Goal: Information Seeking & Learning: Learn about a topic

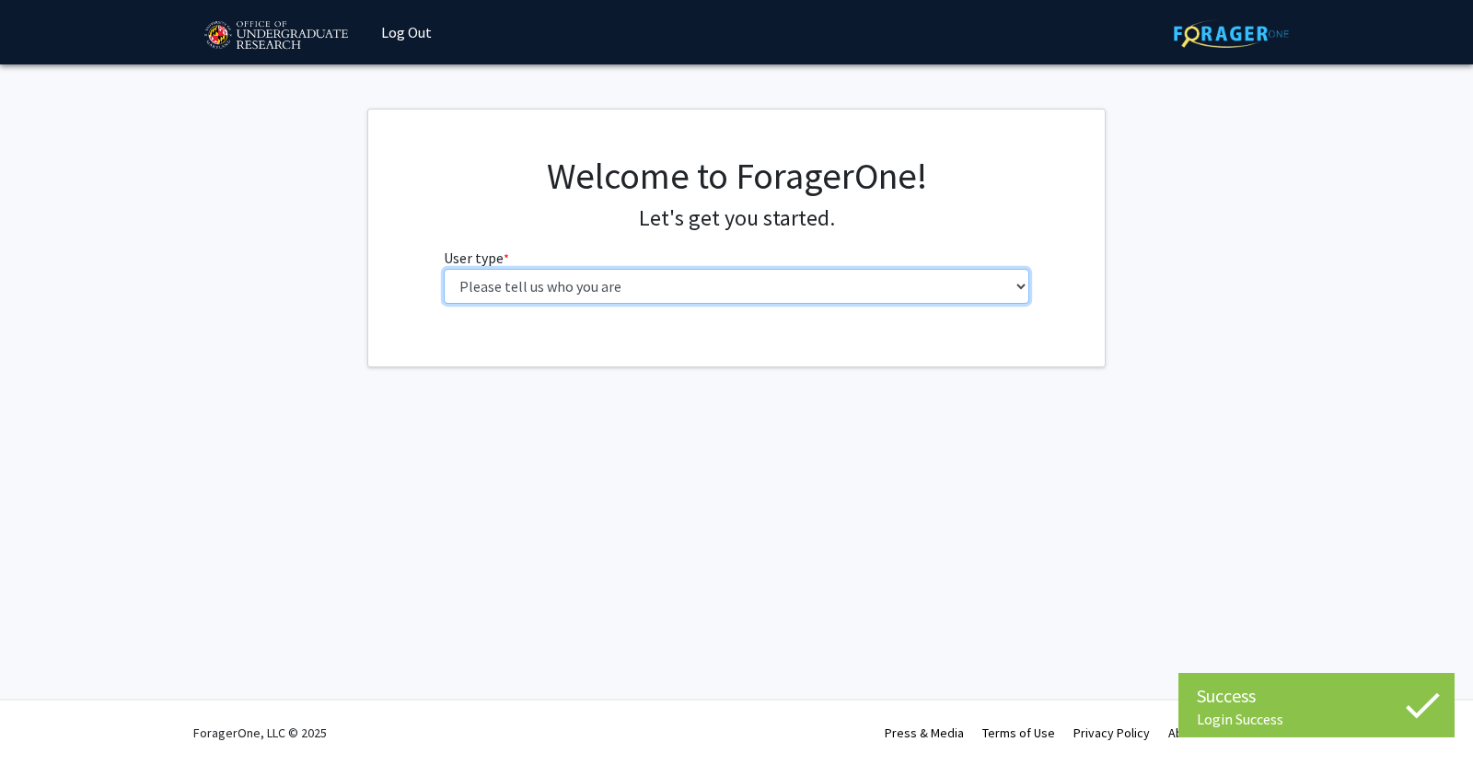
click at [703, 278] on select "Please tell us who you are Undergraduate Student Master's Student Doctoral Cand…" at bounding box center [737, 286] width 586 height 35
select select "1: undergrad"
click at [444, 269] on select "Please tell us who you are Undergraduate Student Master's Student Doctoral Cand…" at bounding box center [737, 286] width 586 height 35
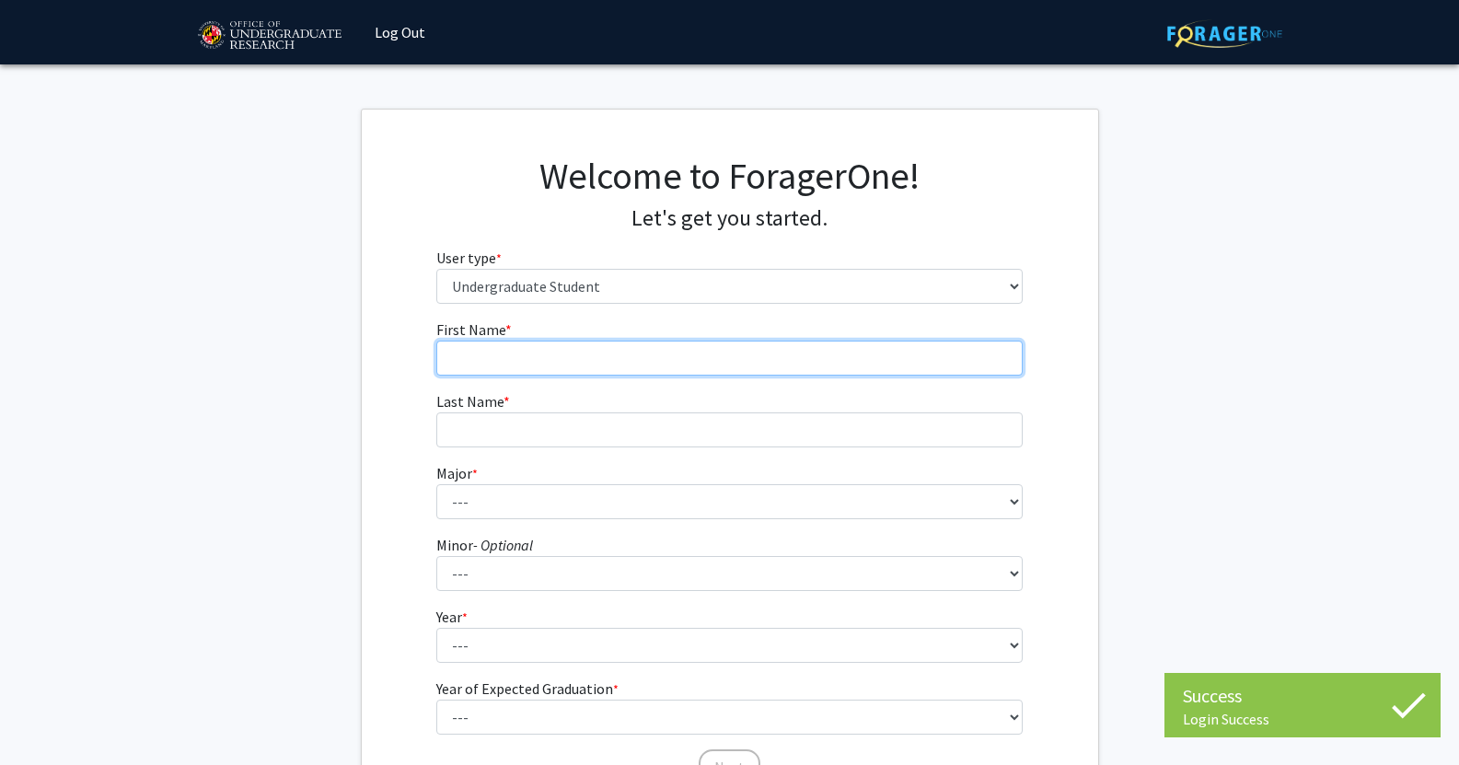
click at [702, 353] on input "First Name * required" at bounding box center [729, 358] width 586 height 35
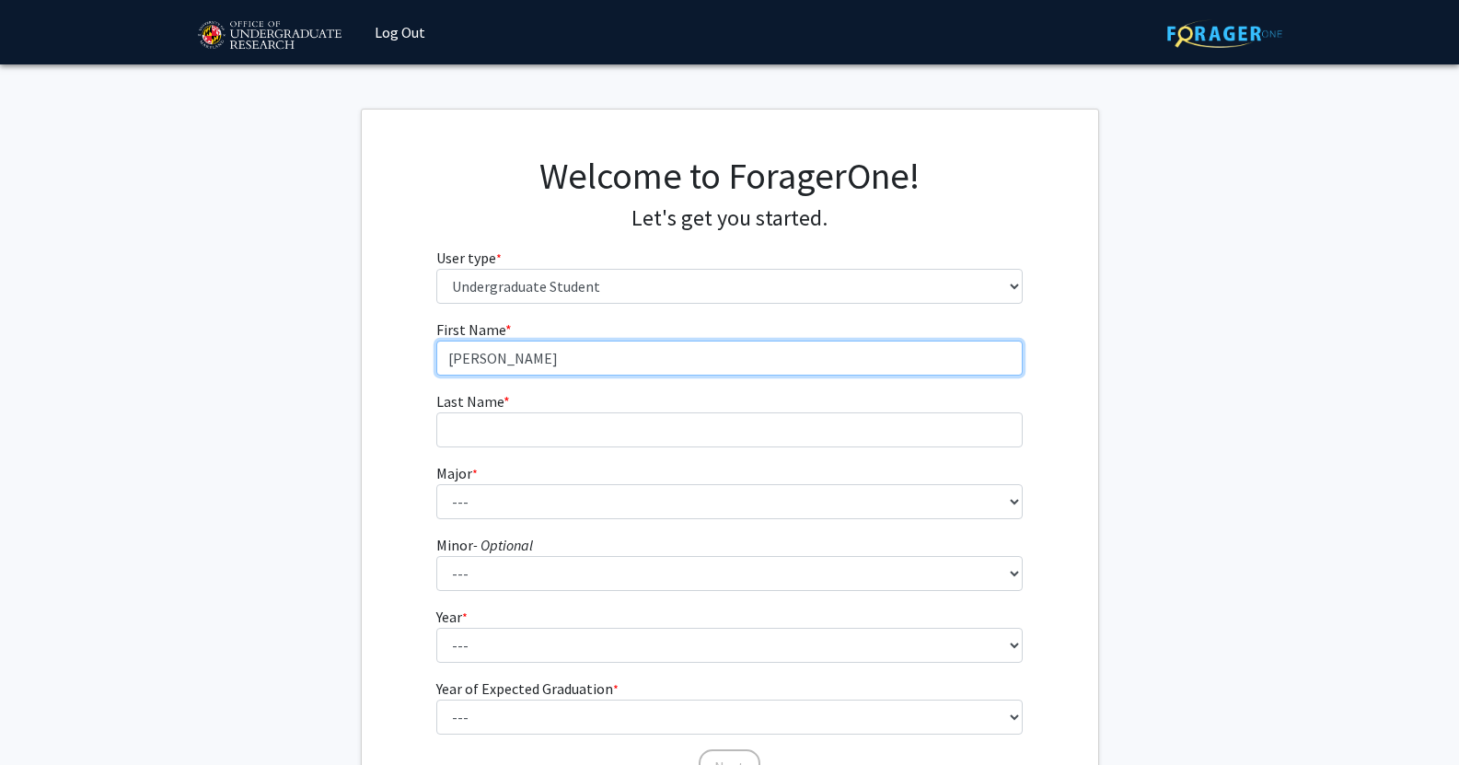
type input "[PERSON_NAME]"
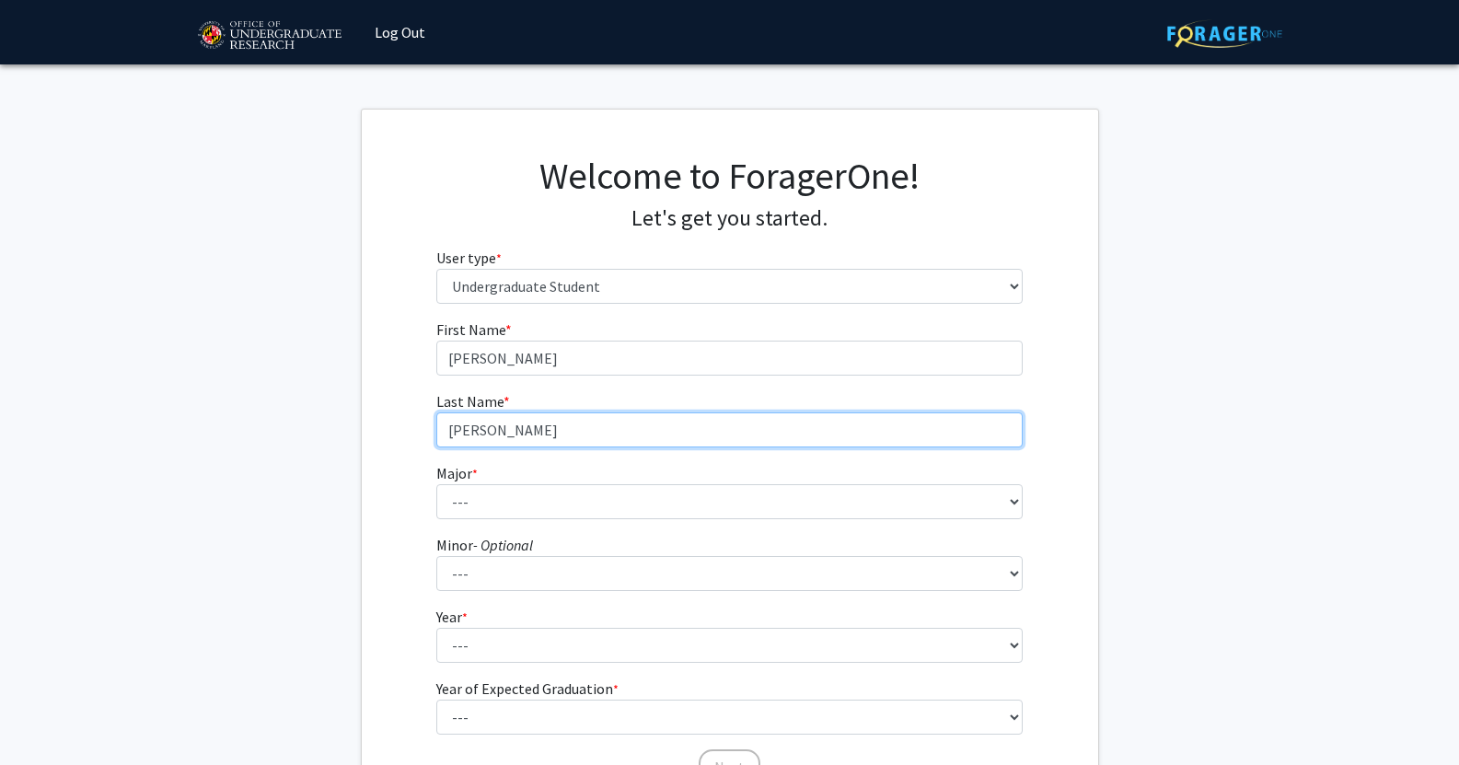
type input "[PERSON_NAME]"
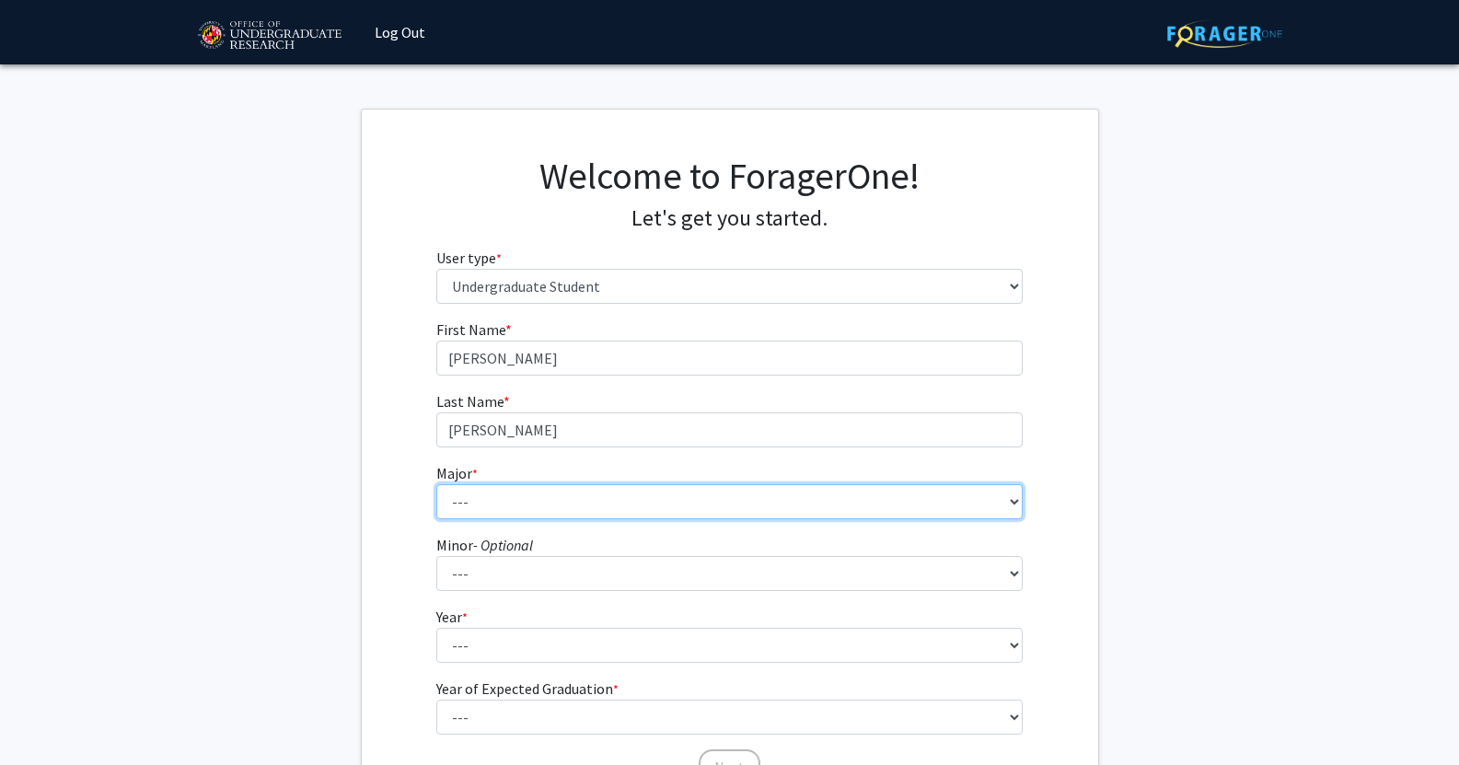
click at [633, 503] on select "--- Accounting Aerospace Engineering African American and Africana Studies Agri…" at bounding box center [729, 501] width 586 height 35
select select "12: 2313"
click at [436, 484] on select "--- Accounting Aerospace Engineering African American and Africana Studies Agri…" at bounding box center [729, 501] width 586 height 35
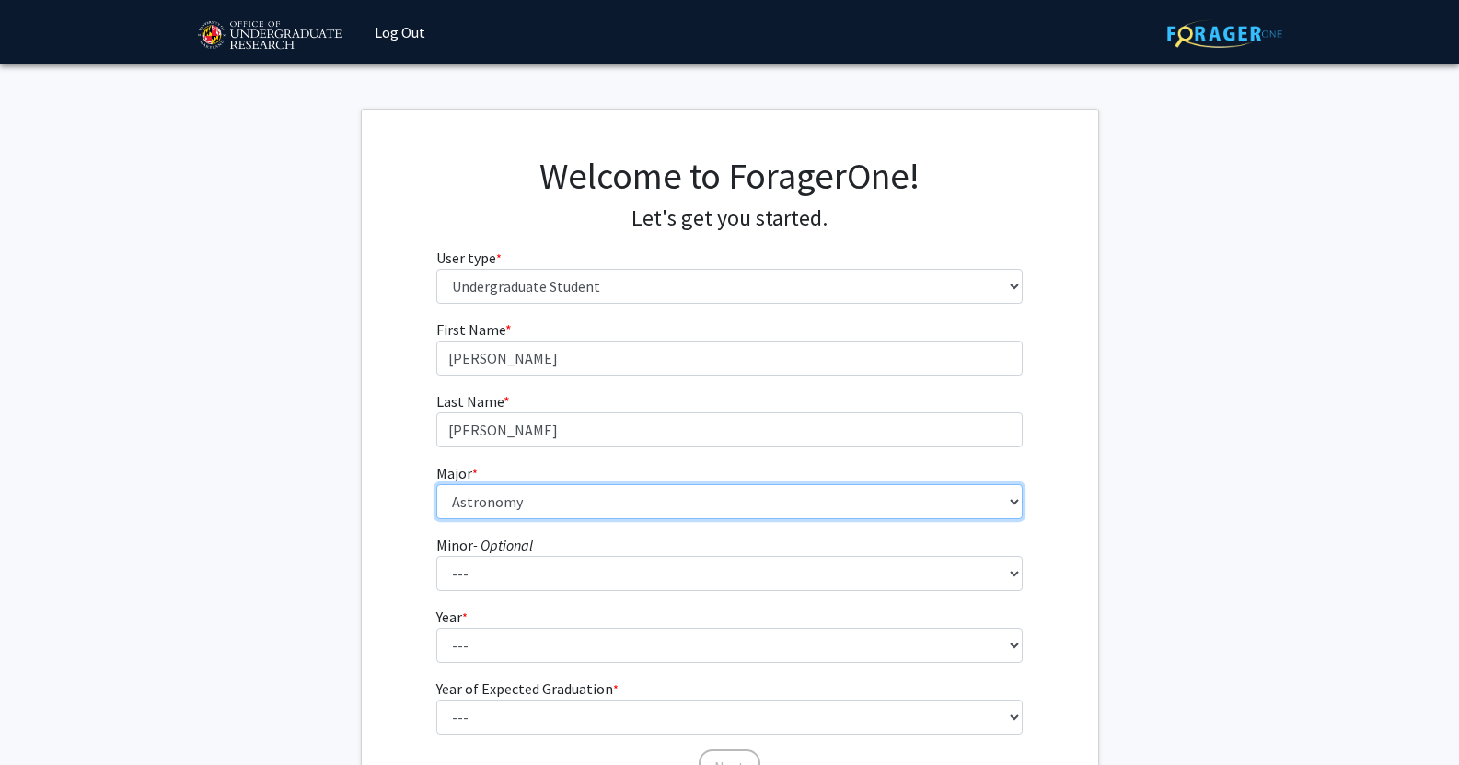
click at [652, 505] on select "--- Accounting Aerospace Engineering African American and Africana Studies Agri…" at bounding box center [729, 501] width 586 height 35
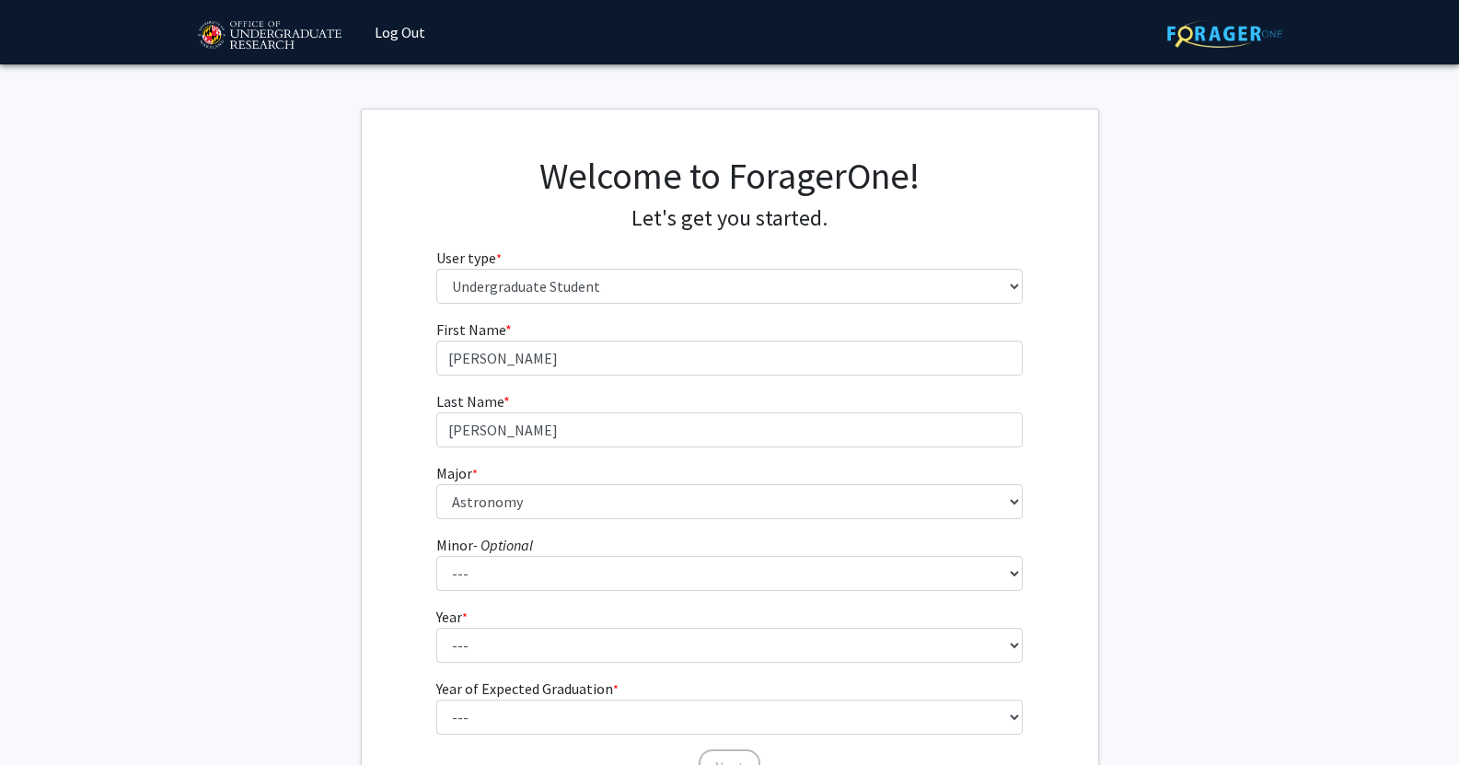
click at [1061, 441] on div "First Name * required [PERSON_NAME] Last Name * required [PERSON_NAME] Major * …" at bounding box center [730, 552] width 736 height 468
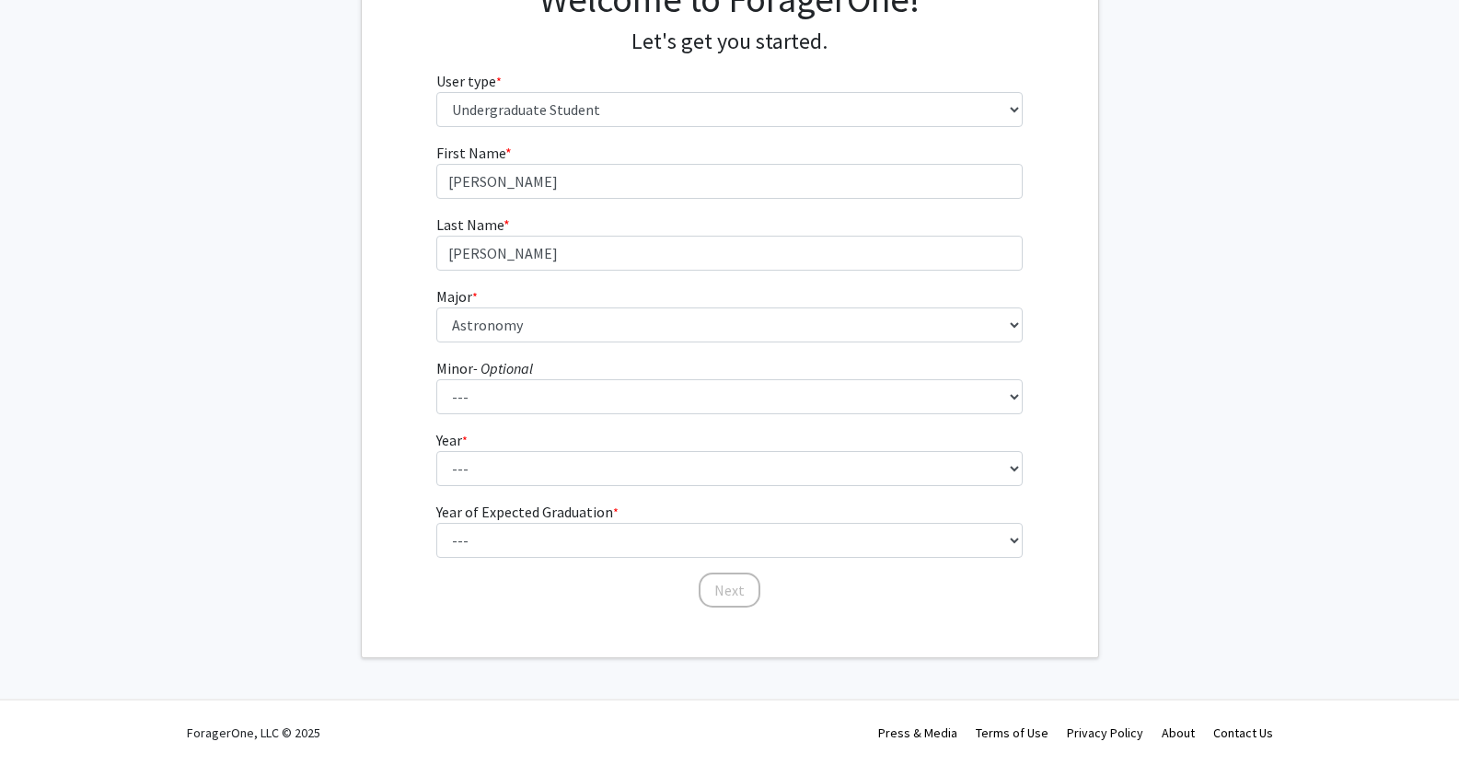
click at [648, 422] on form "First Name * required [PERSON_NAME] Last Name * required [PERSON_NAME] Major * …" at bounding box center [729, 366] width 586 height 449
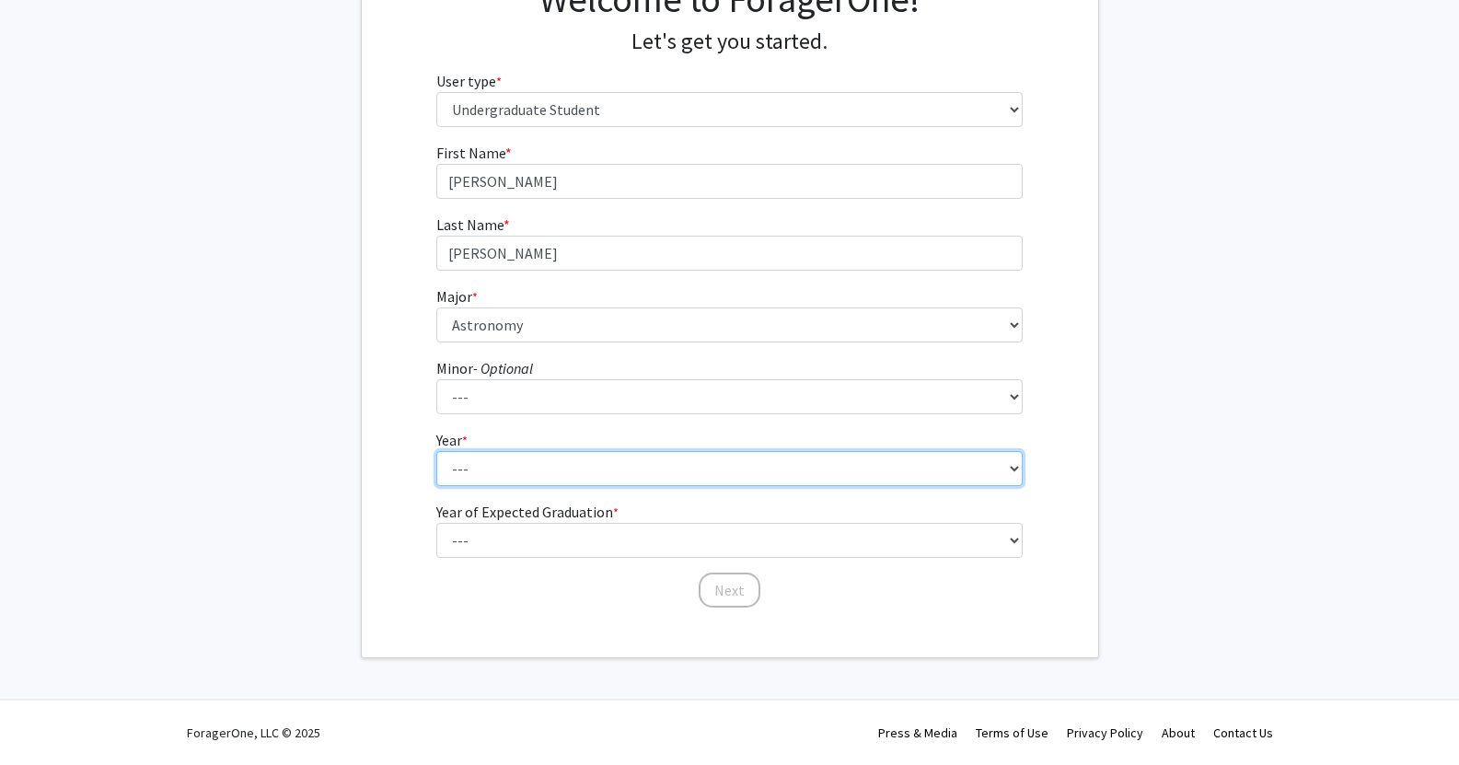
click at [660, 470] on select "--- First-year Sophomore Junior Senior Postbaccalaureate Certificate" at bounding box center [729, 468] width 586 height 35
select select "2: sophomore"
click at [436, 451] on select "--- First-year Sophomore Junior Senior Postbaccalaureate Certificate" at bounding box center [729, 468] width 586 height 35
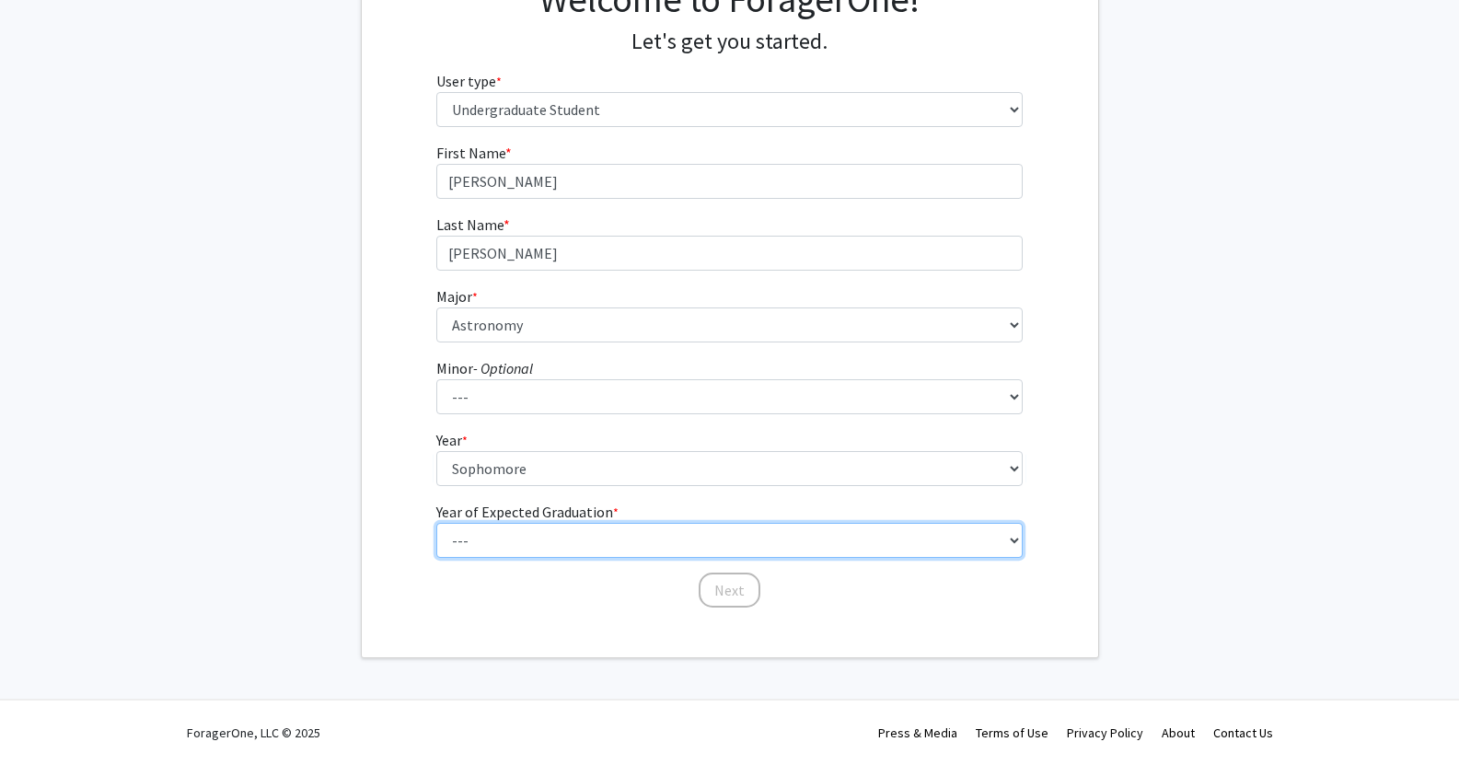
click at [623, 538] on select "--- 2025 2026 2027 2028 2029 2030 2031 2032 2033 2034" at bounding box center [729, 540] width 586 height 35
select select "4: 2028"
click at [436, 523] on select "--- 2025 2026 2027 2028 2029 2030 2031 2032 2033 2034" at bounding box center [729, 540] width 586 height 35
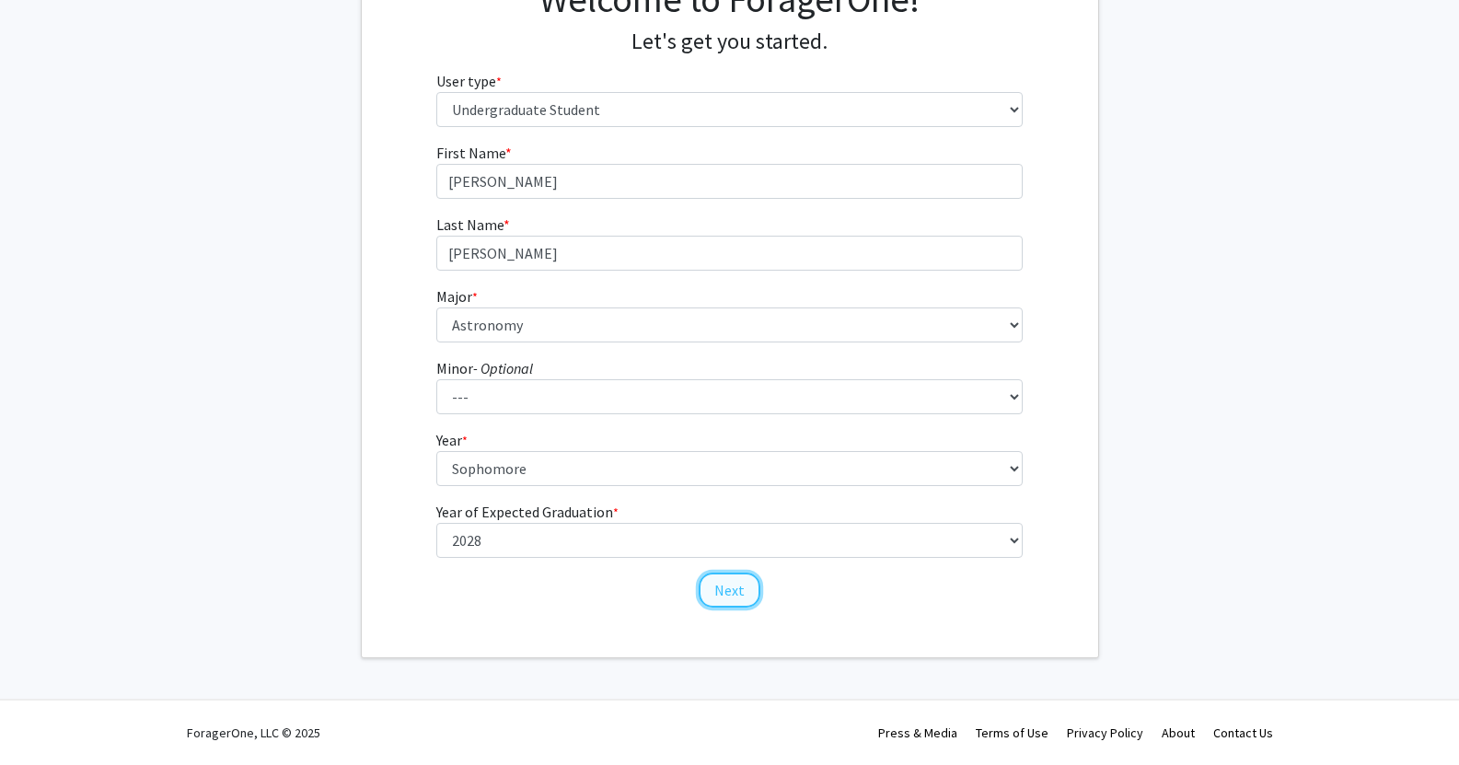
click at [724, 584] on button "Next" at bounding box center [730, 589] width 62 height 35
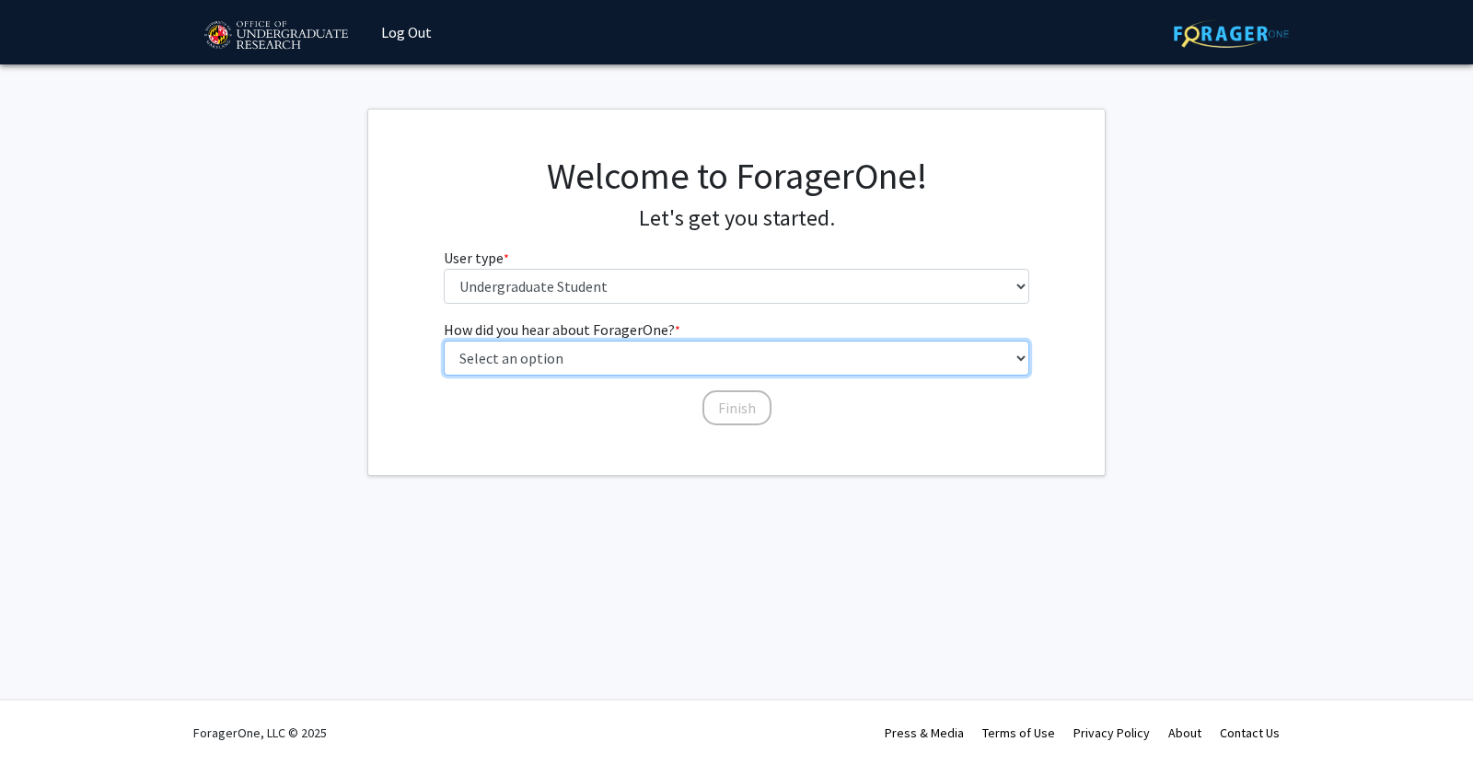
click at [566, 350] on select "Select an option Peer/student recommendation Faculty/staff recommendation Unive…" at bounding box center [737, 358] width 586 height 35
select select "2: faculty_recommendation"
click at [444, 341] on select "Select an option Peer/student recommendation Faculty/staff recommendation Unive…" at bounding box center [737, 358] width 586 height 35
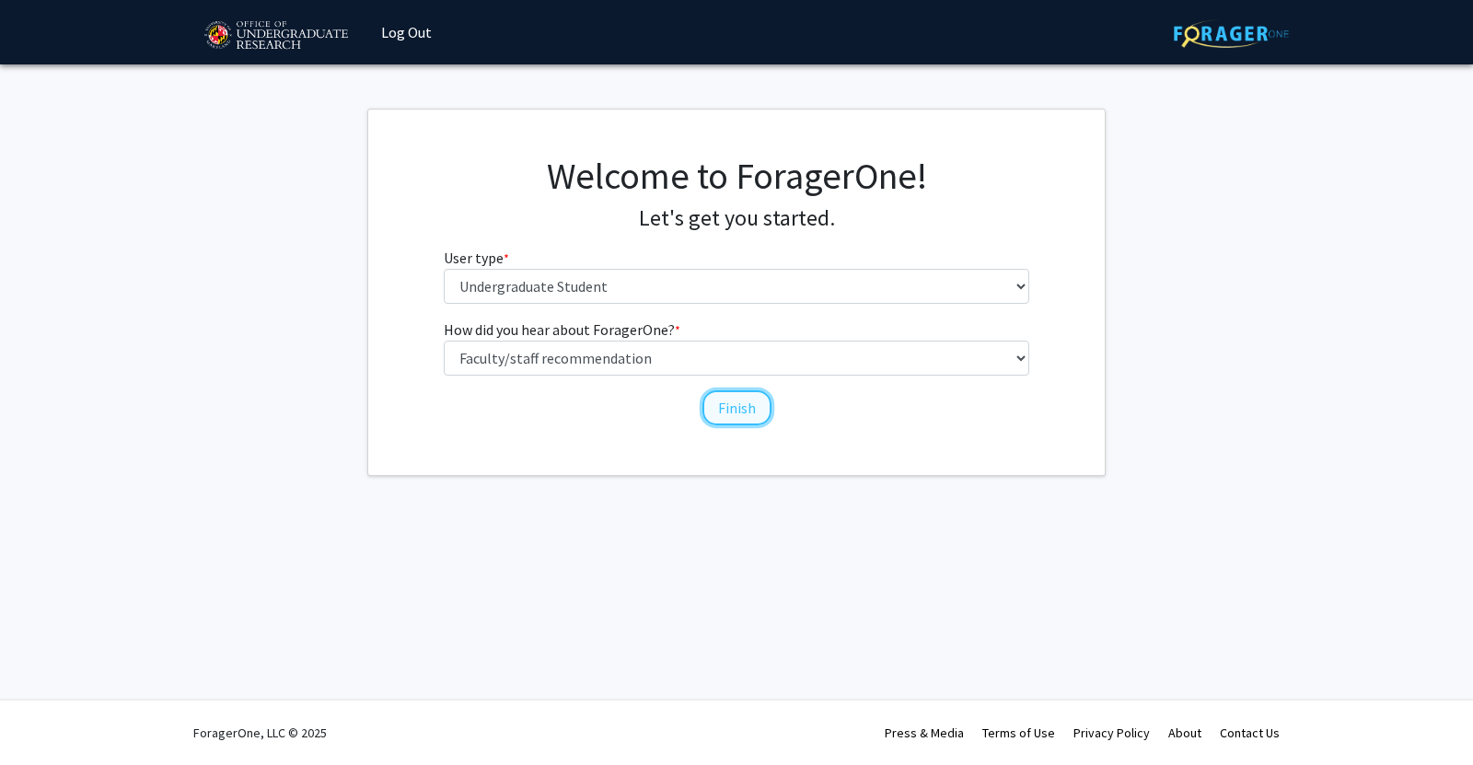
click at [754, 418] on button "Finish" at bounding box center [736, 407] width 69 height 35
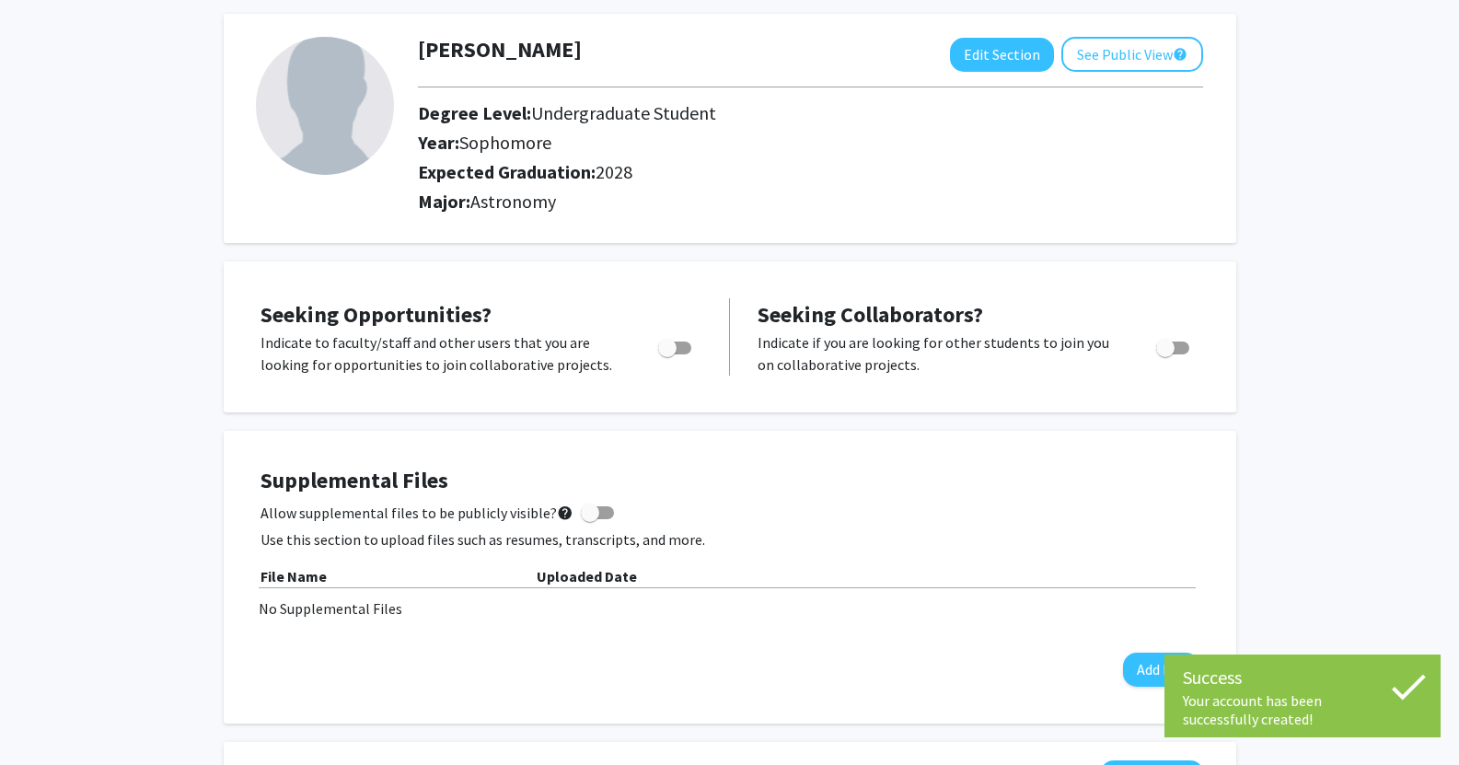
scroll to position [86, 0]
click at [1013, 68] on button "Edit Section" at bounding box center [1002, 54] width 104 height 34
select select "sophomore"
select select "2028"
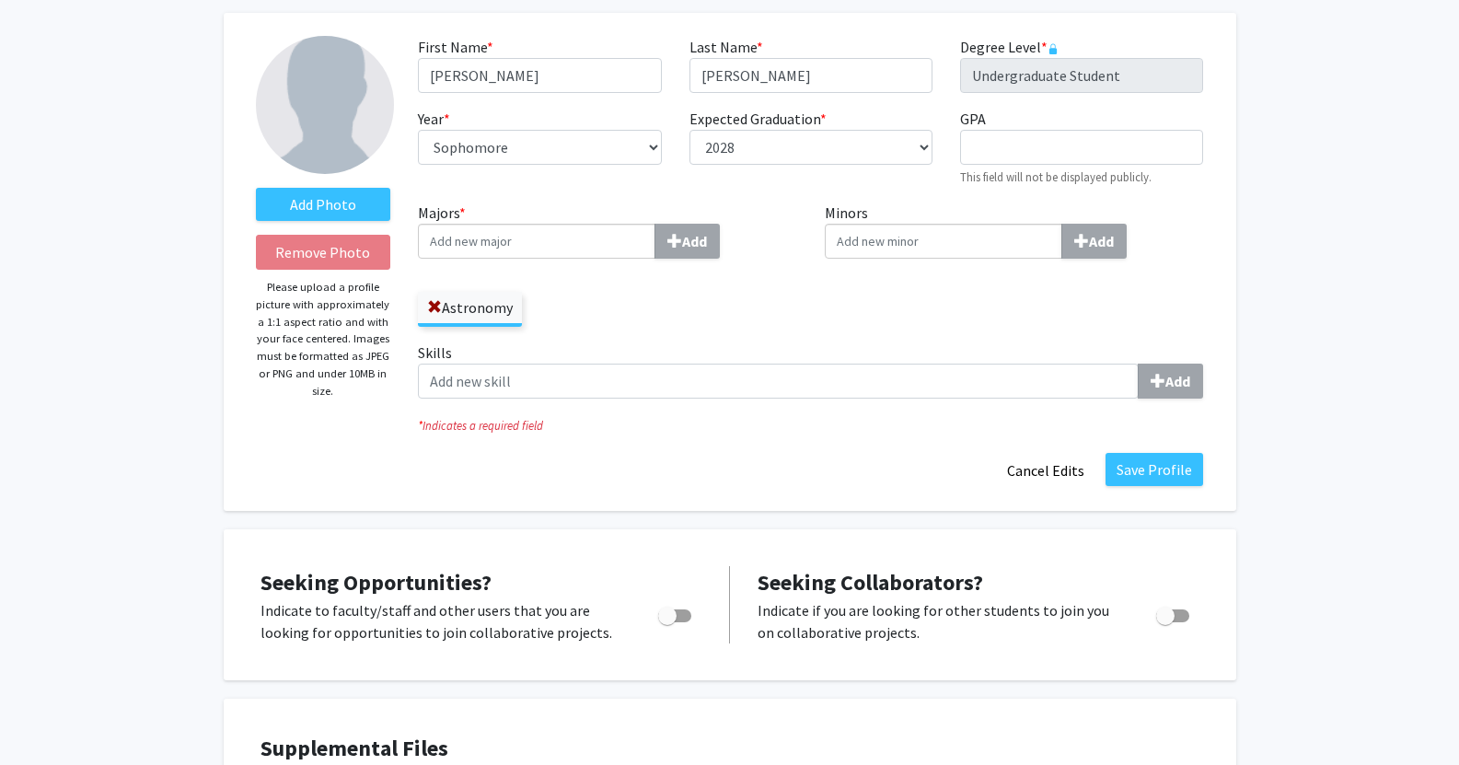
click at [603, 241] on input "Majors * Add" at bounding box center [536, 241] width 237 height 35
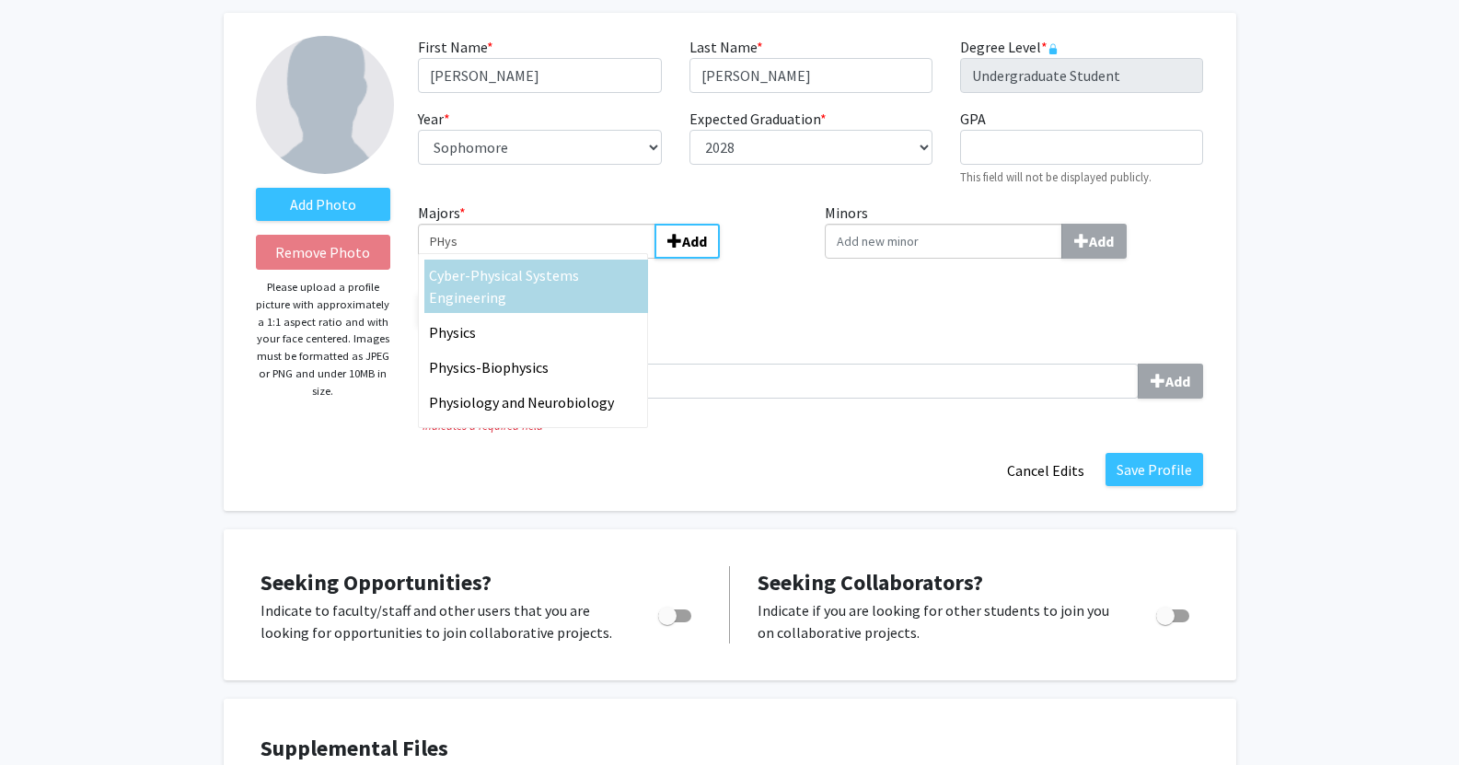
type input "PHys"
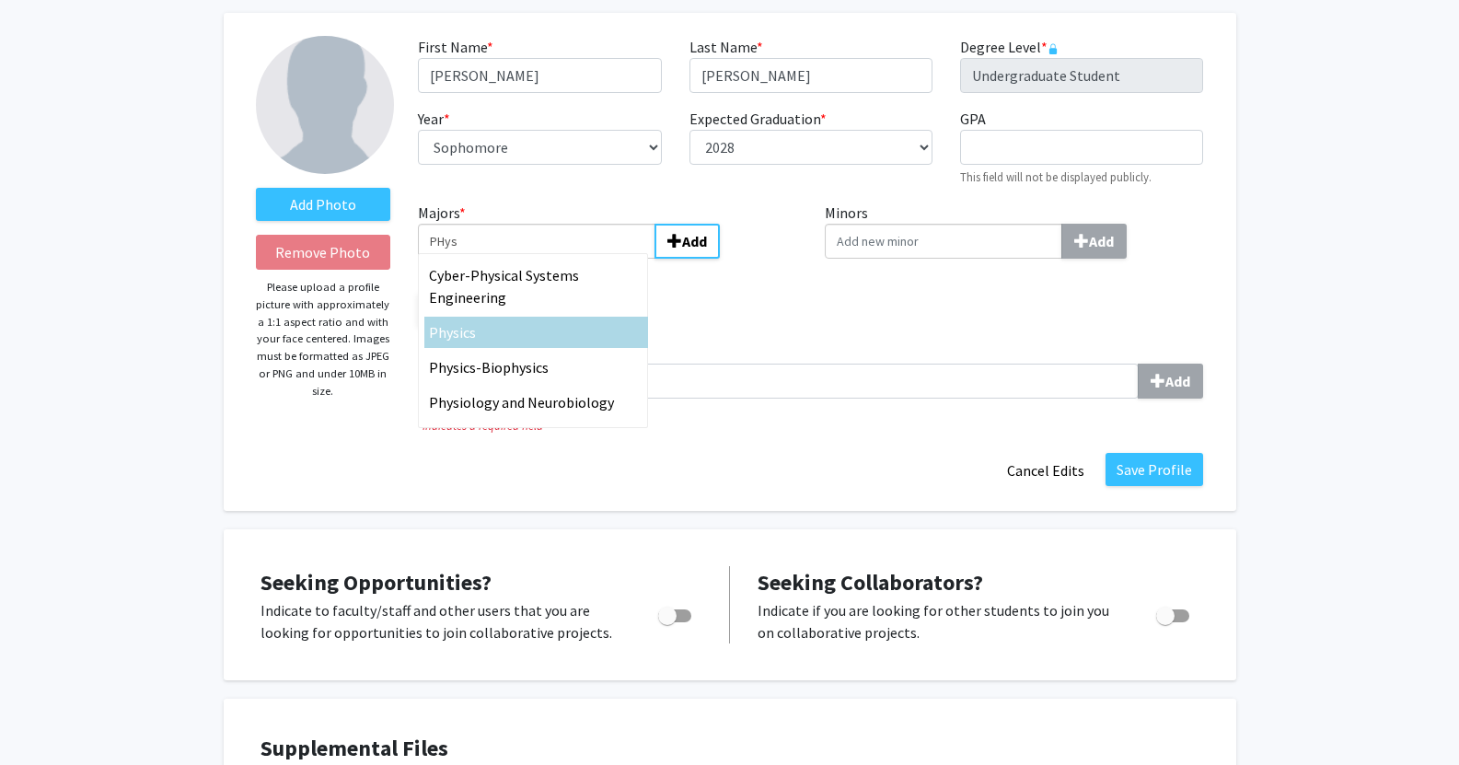
click at [515, 318] on div "Phys ics" at bounding box center [536, 332] width 224 height 31
click at [515, 259] on input "PHys" at bounding box center [536, 241] width 237 height 35
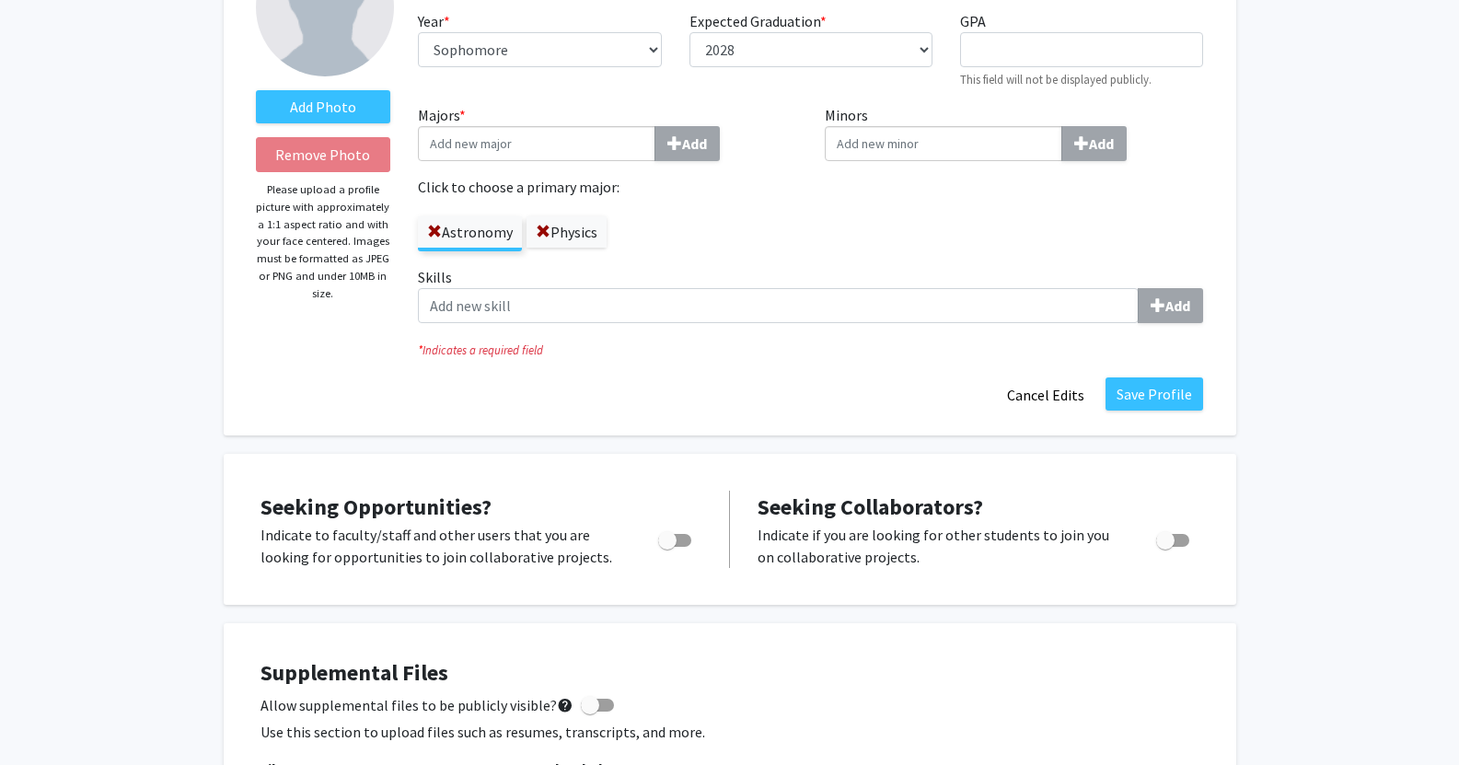
scroll to position [184, 0]
click at [1138, 381] on button "Save Profile" at bounding box center [1154, 392] width 98 height 33
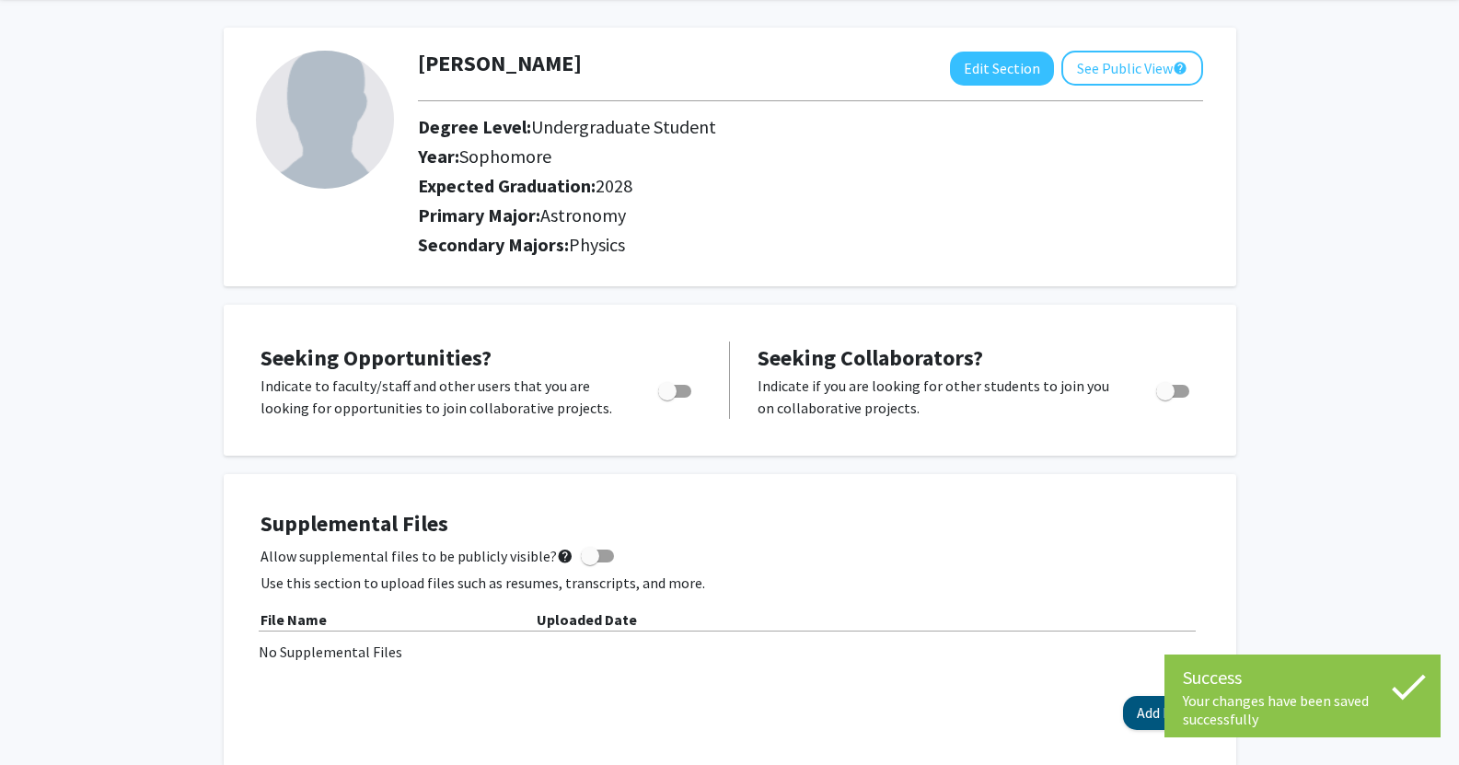
scroll to position [0, 0]
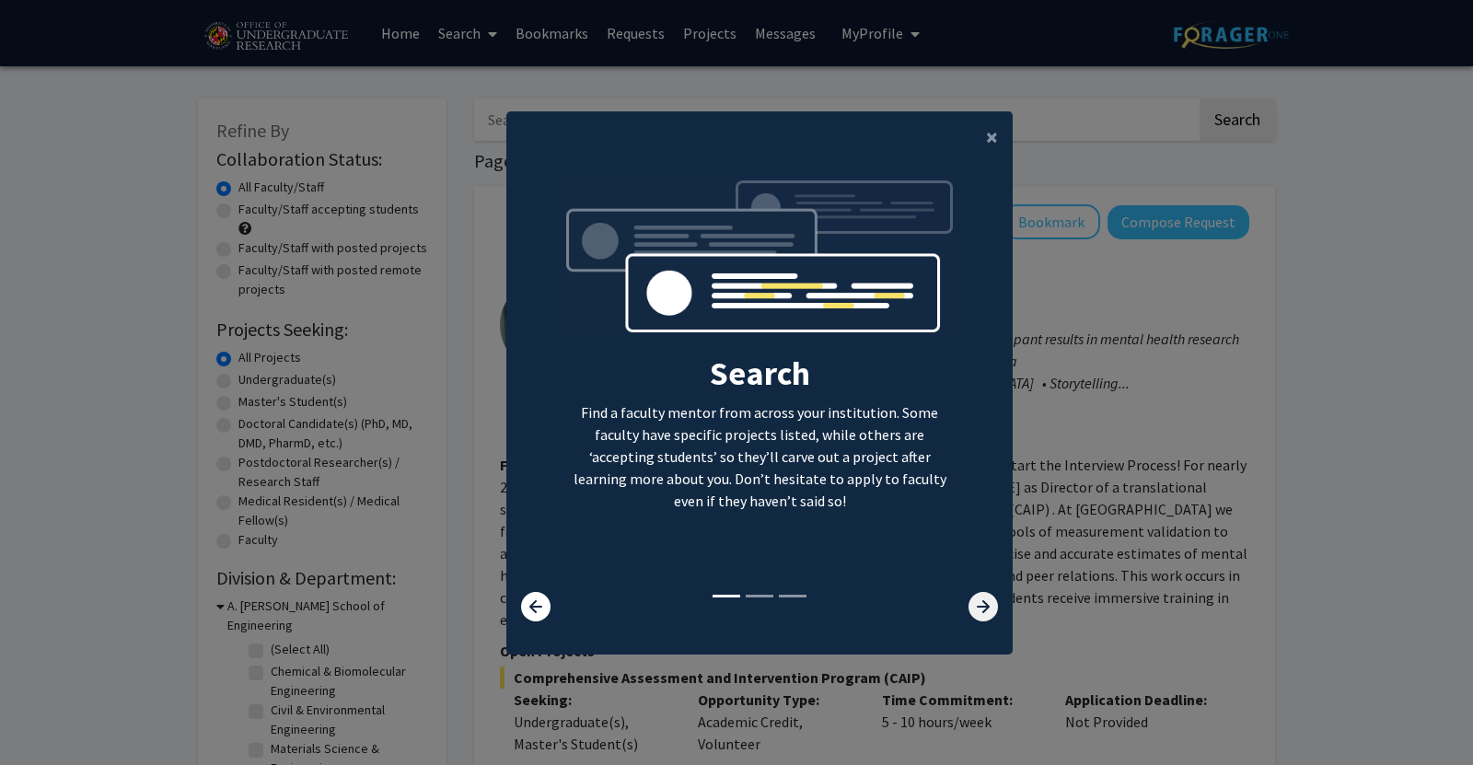
click at [973, 607] on icon at bounding box center [982, 606] width 29 height 29
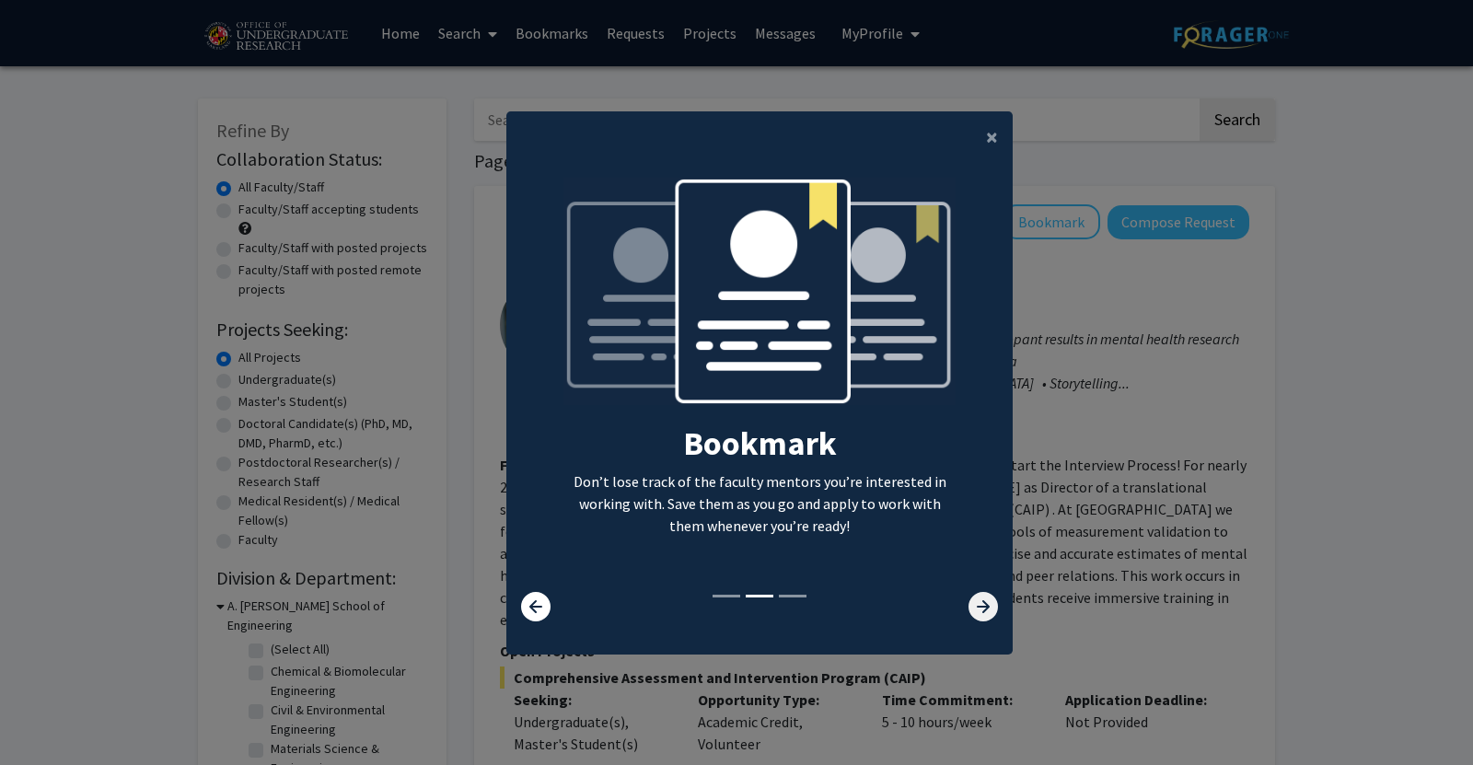
click at [973, 607] on icon at bounding box center [982, 606] width 29 height 29
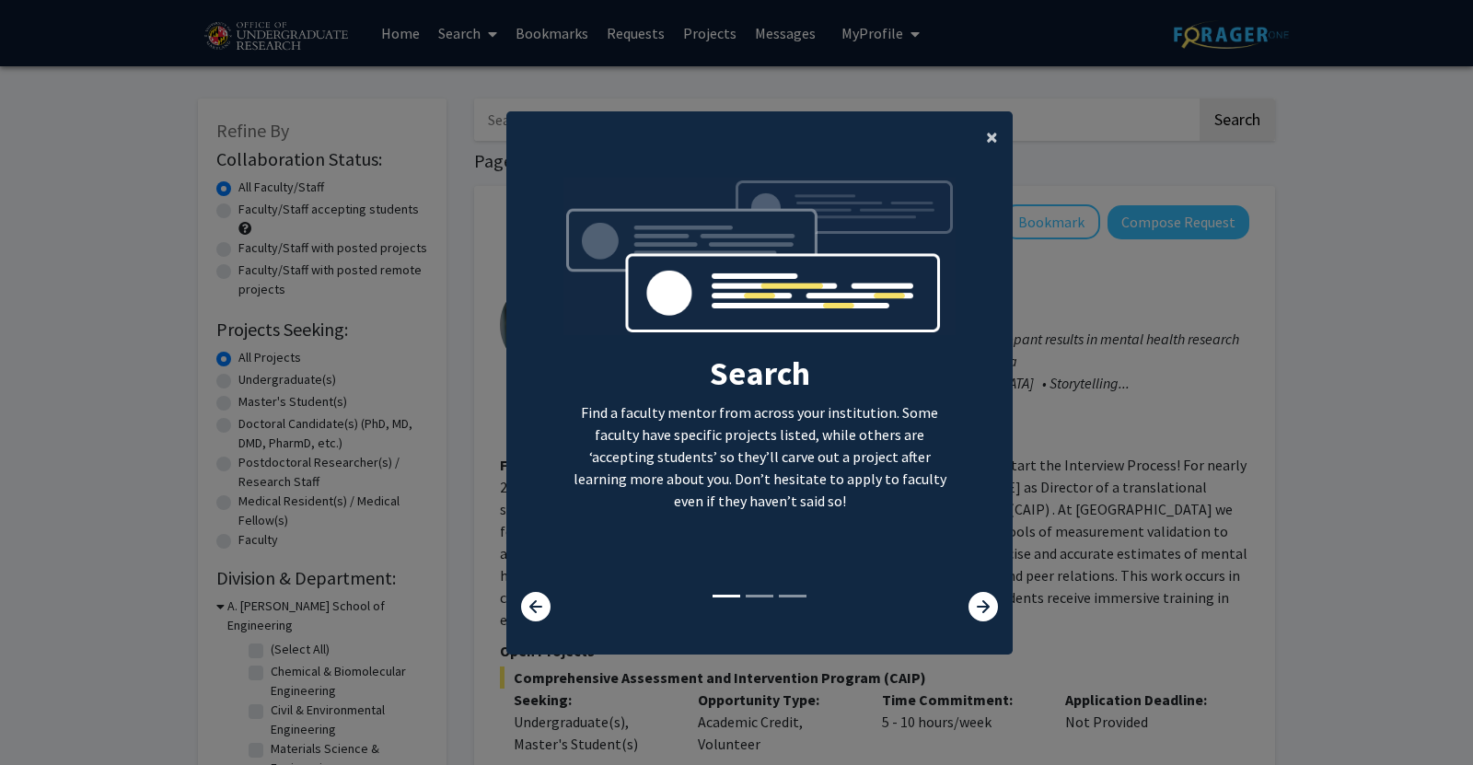
click at [986, 140] on span "×" at bounding box center [992, 136] width 12 height 29
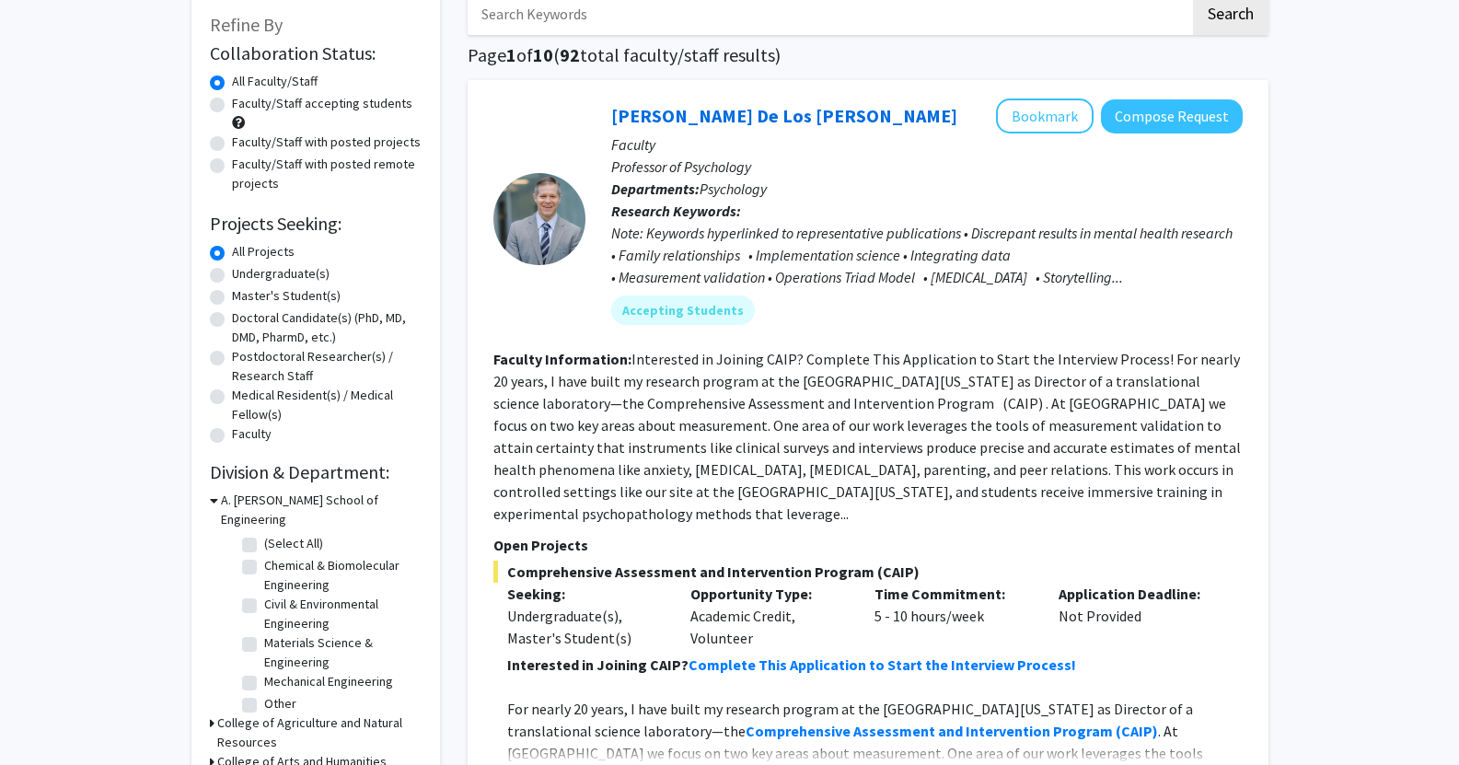
scroll to position [109, 0]
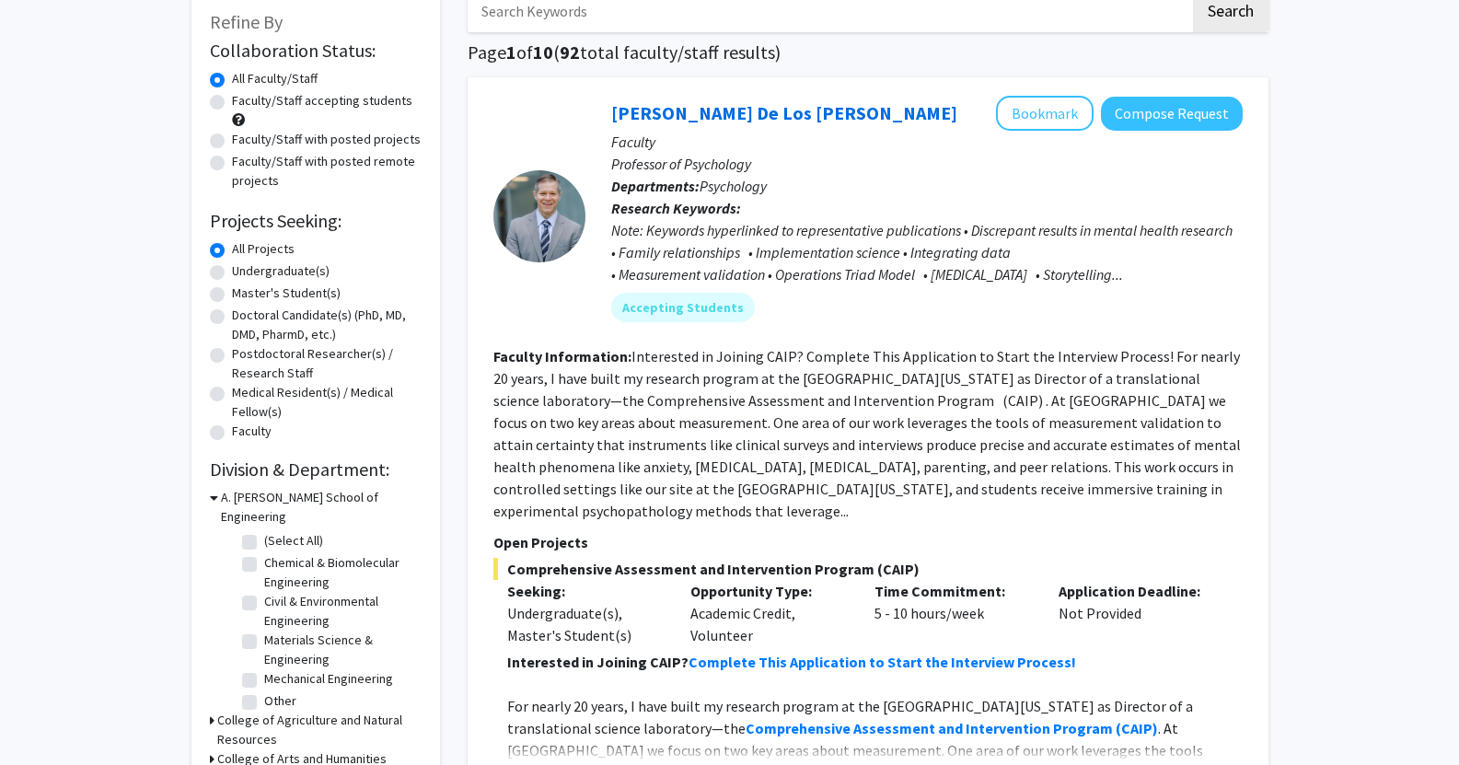
click at [232, 273] on label "Undergraduate(s)" at bounding box center [281, 270] width 98 height 19
click at [232, 273] on input "Undergraduate(s)" at bounding box center [238, 267] width 12 height 12
radio input "true"
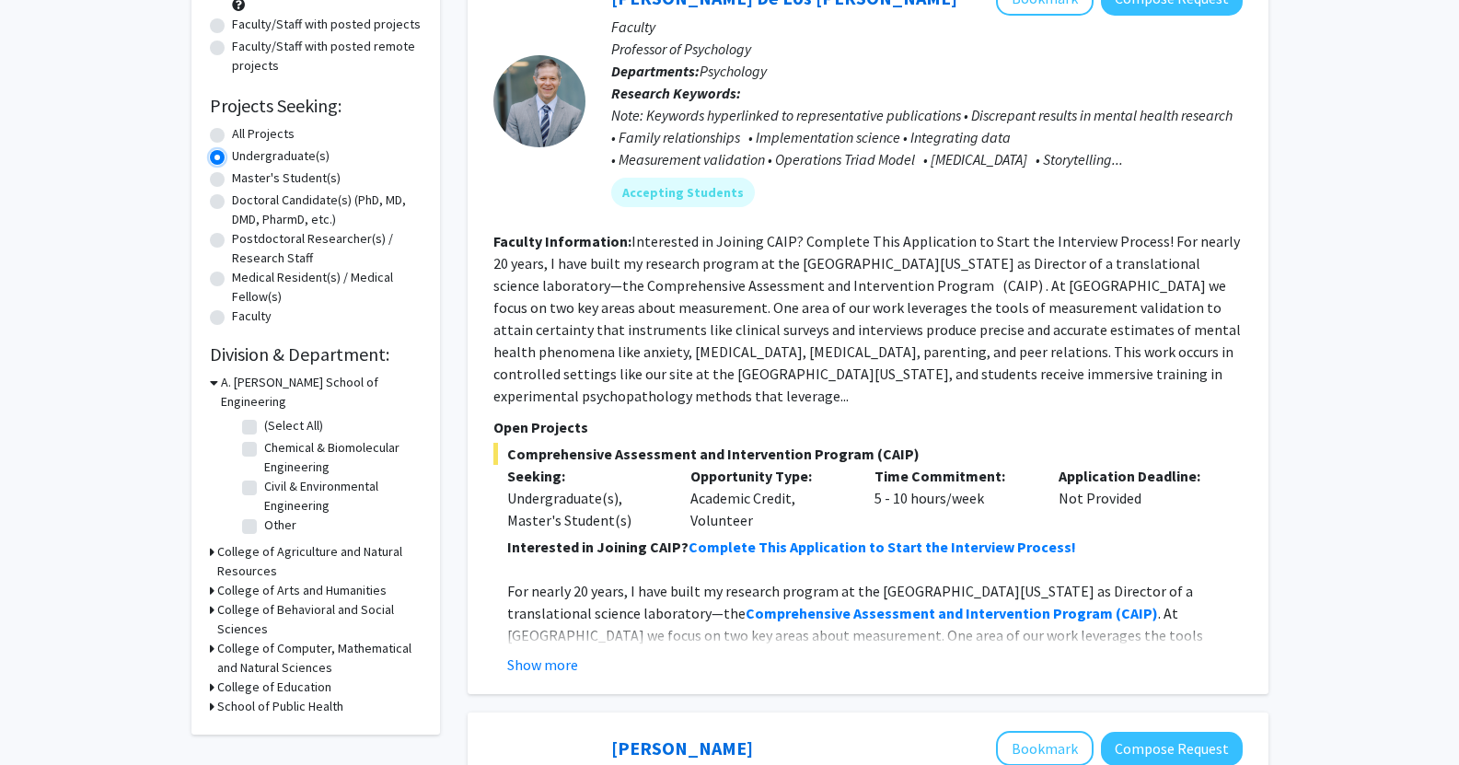
scroll to position [225, 0]
click at [214, 382] on icon at bounding box center [214, 381] width 8 height 19
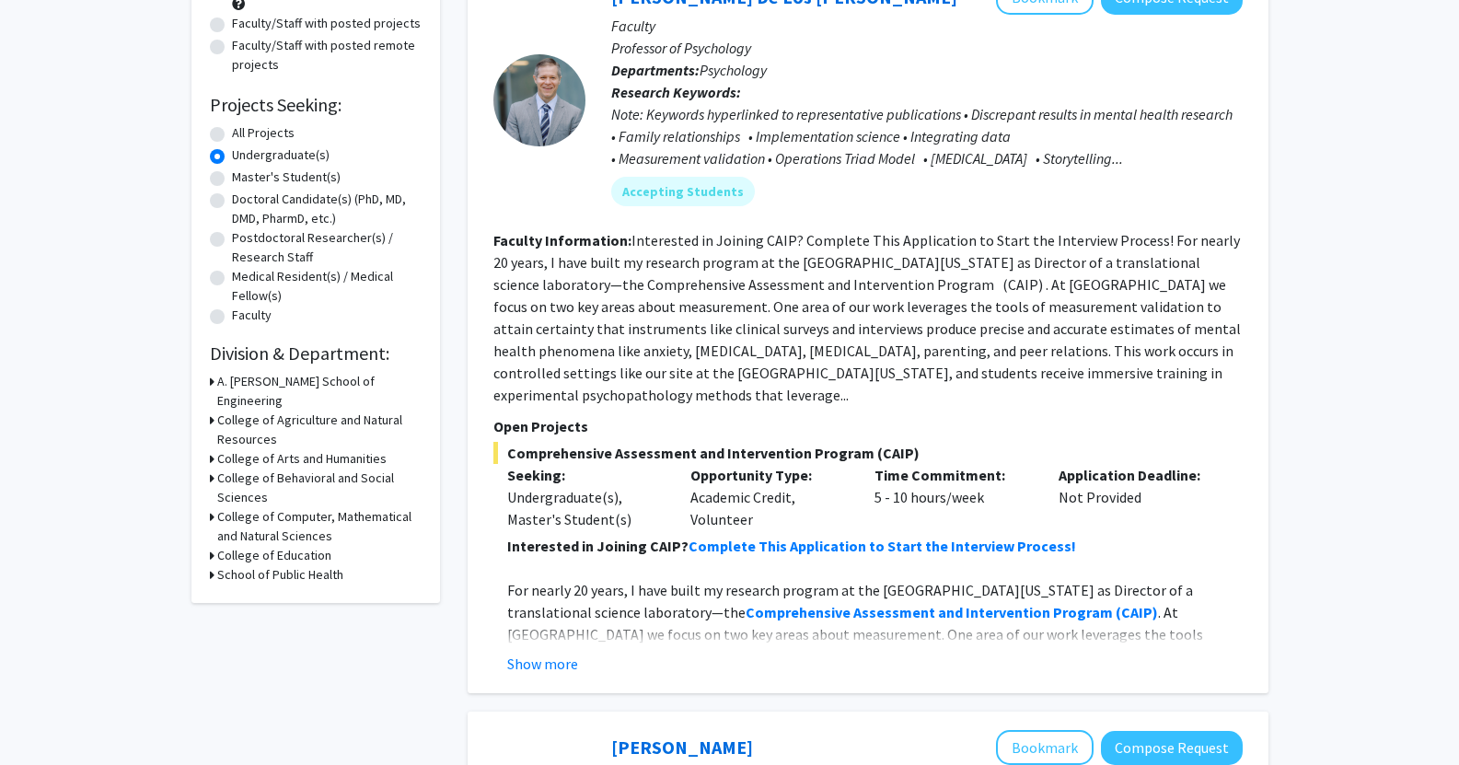
click at [214, 507] on div "College of Computer, Mathematical and Natural Sciences" at bounding box center [316, 526] width 212 height 39
click at [203, 487] on div "Refine By Collaboration Status: Collaboration Status All Faculty/Staff Collabor…" at bounding box center [315, 238] width 249 height 729
click at [208, 495] on div "Refine By Collaboration Status: Collaboration Status All Faculty/Staff Collabor…" at bounding box center [315, 238] width 249 height 729
click at [226, 507] on h3 "College of Computer, Mathematical and Natural Sciences" at bounding box center [319, 526] width 204 height 39
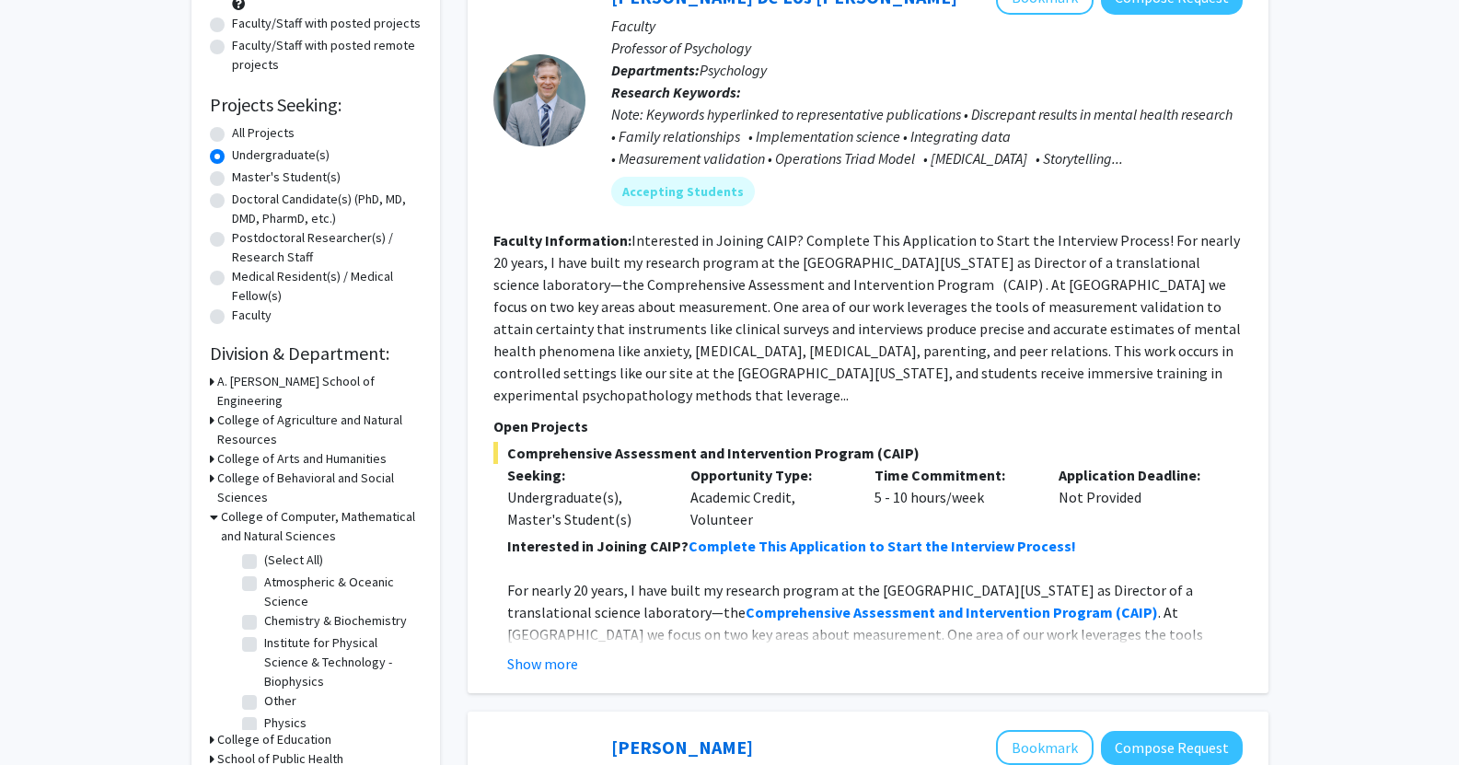
click at [264, 550] on label "(Select All)" at bounding box center [293, 559] width 59 height 19
click at [264, 550] on input "(Select All)" at bounding box center [270, 556] width 12 height 12
checkbox input "true"
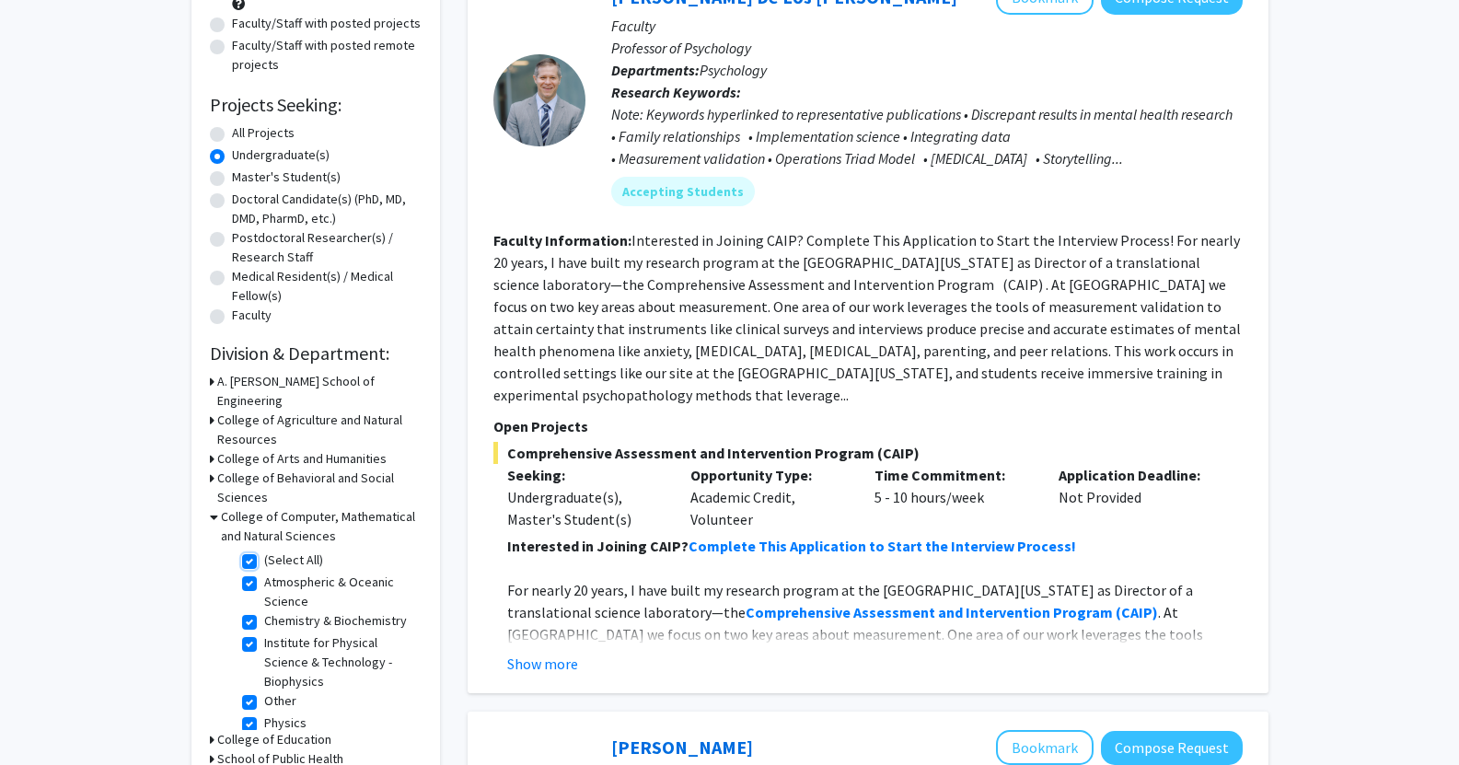
checkbox input "true"
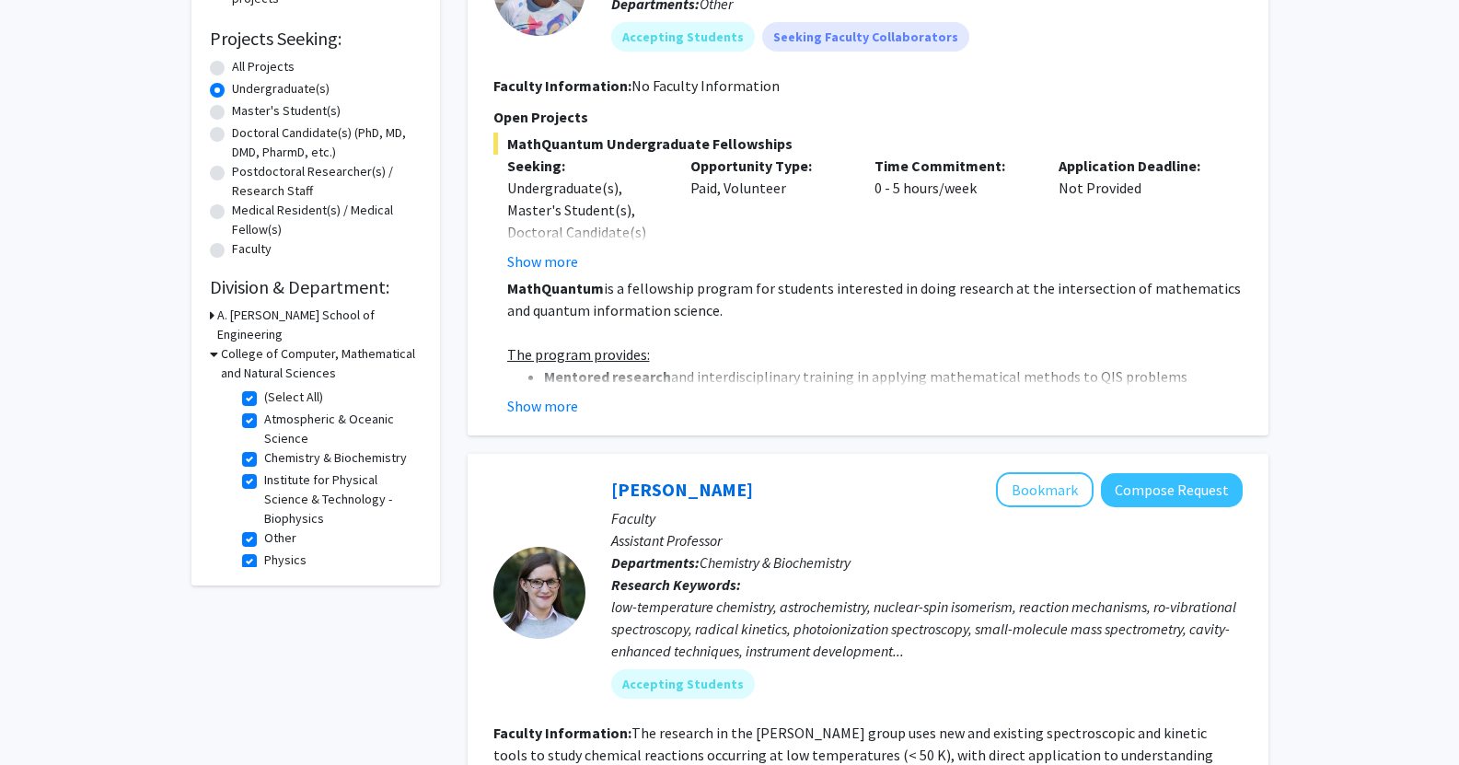
scroll to position [290, 0]
click at [264, 388] on label "(Select All)" at bounding box center [293, 397] width 59 height 19
click at [264, 388] on input "(Select All)" at bounding box center [270, 394] width 12 height 12
checkbox input "false"
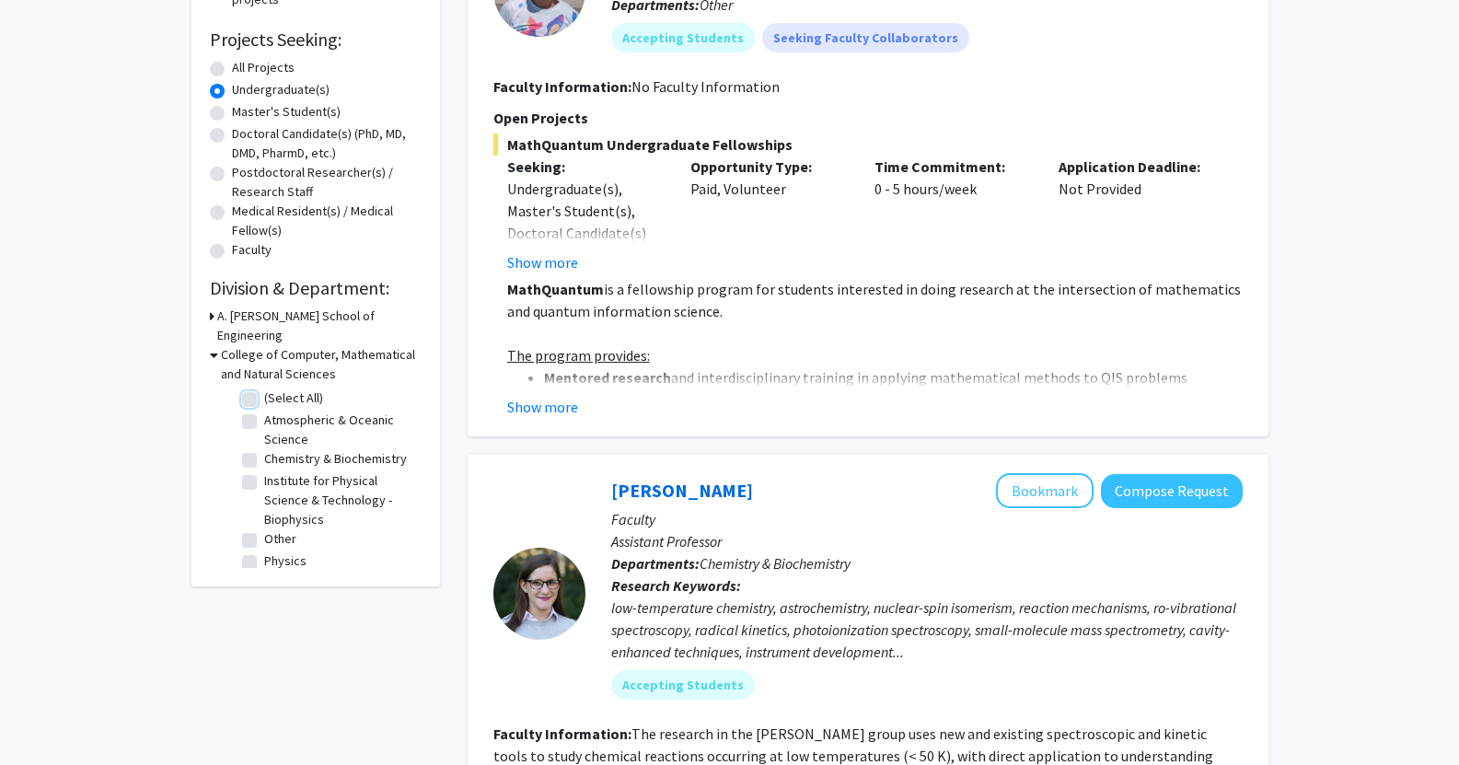
checkbox input "false"
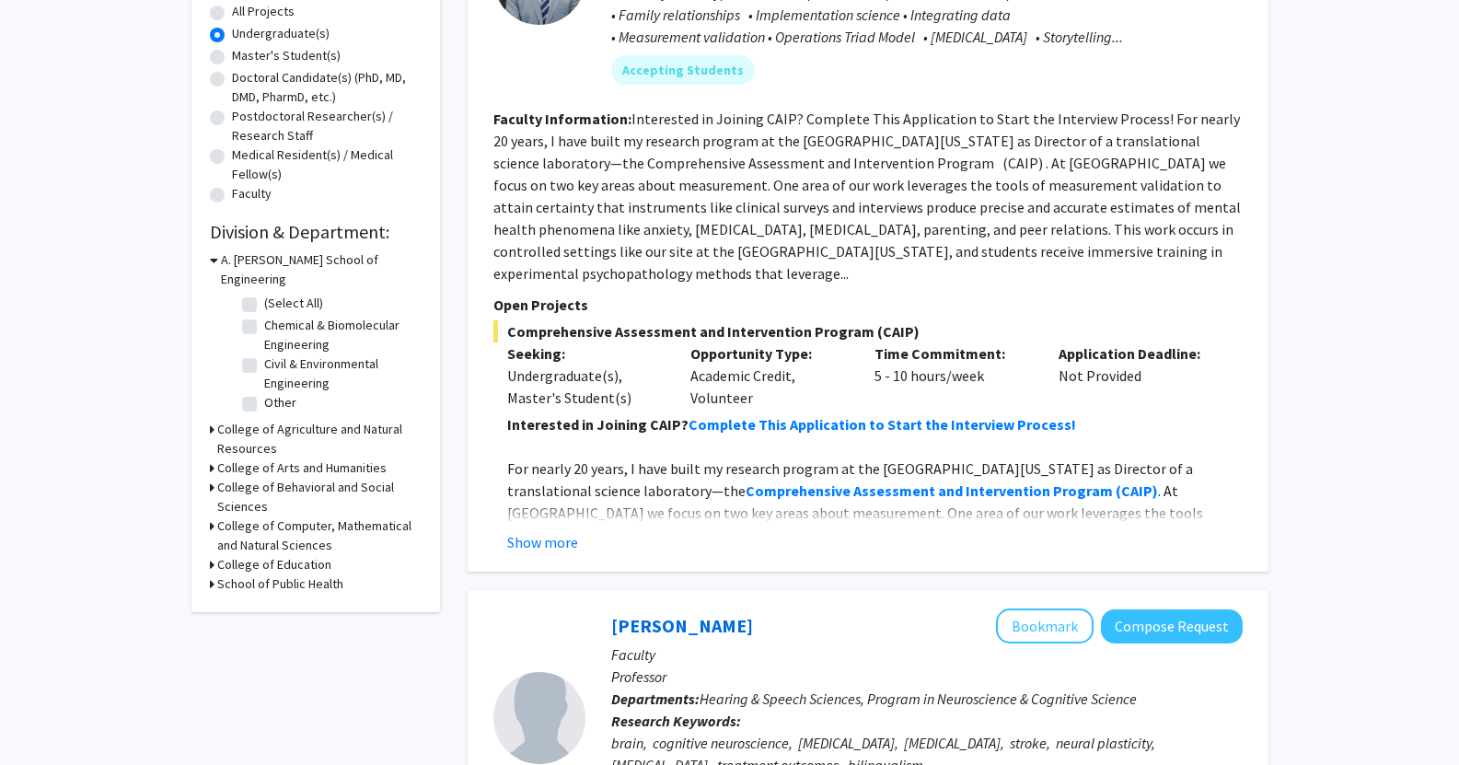
scroll to position [348, 0]
click at [230, 515] on h3 "College of Computer, Mathematical and Natural Sciences" at bounding box center [319, 534] width 204 height 39
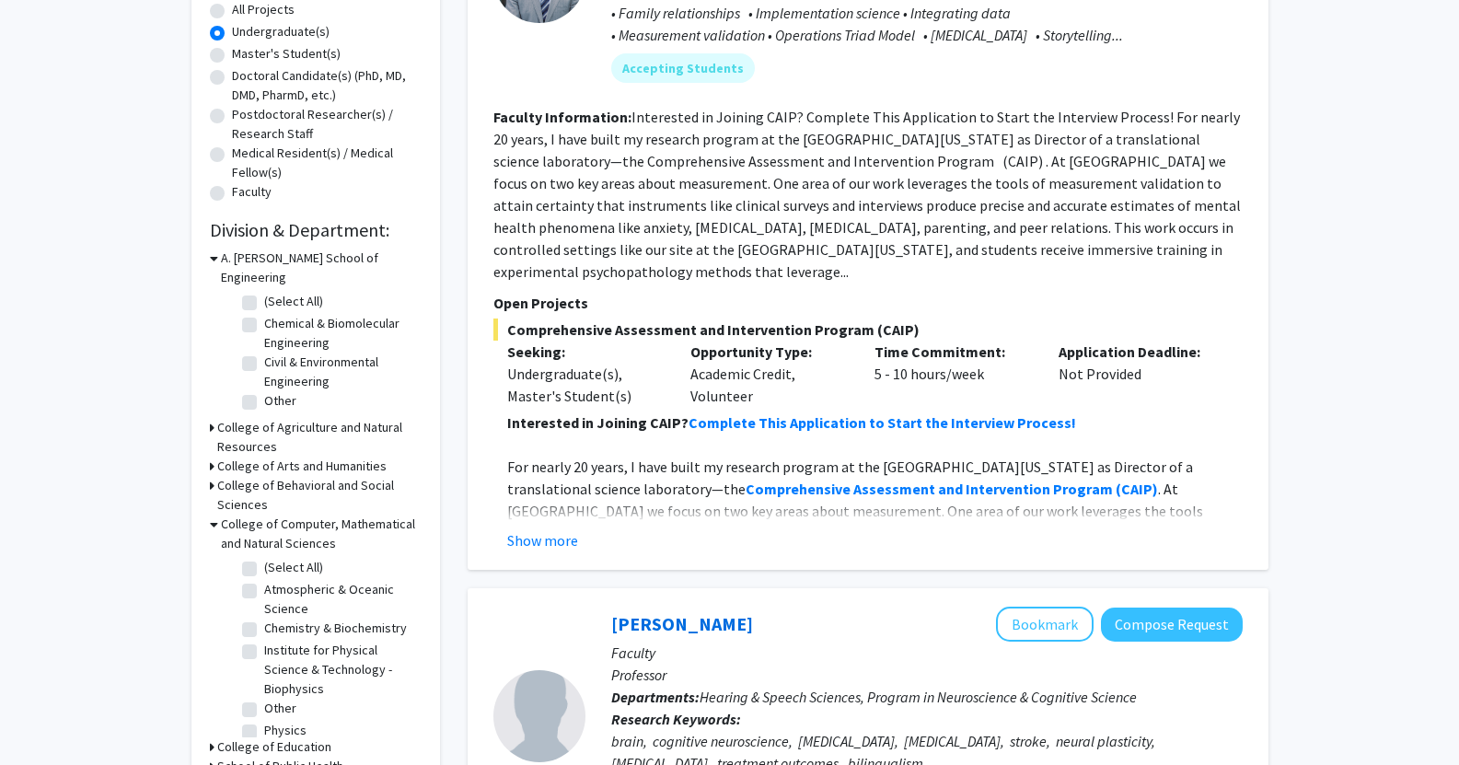
click at [256, 252] on h3 "A. James Clark School of Engineering" at bounding box center [321, 268] width 201 height 39
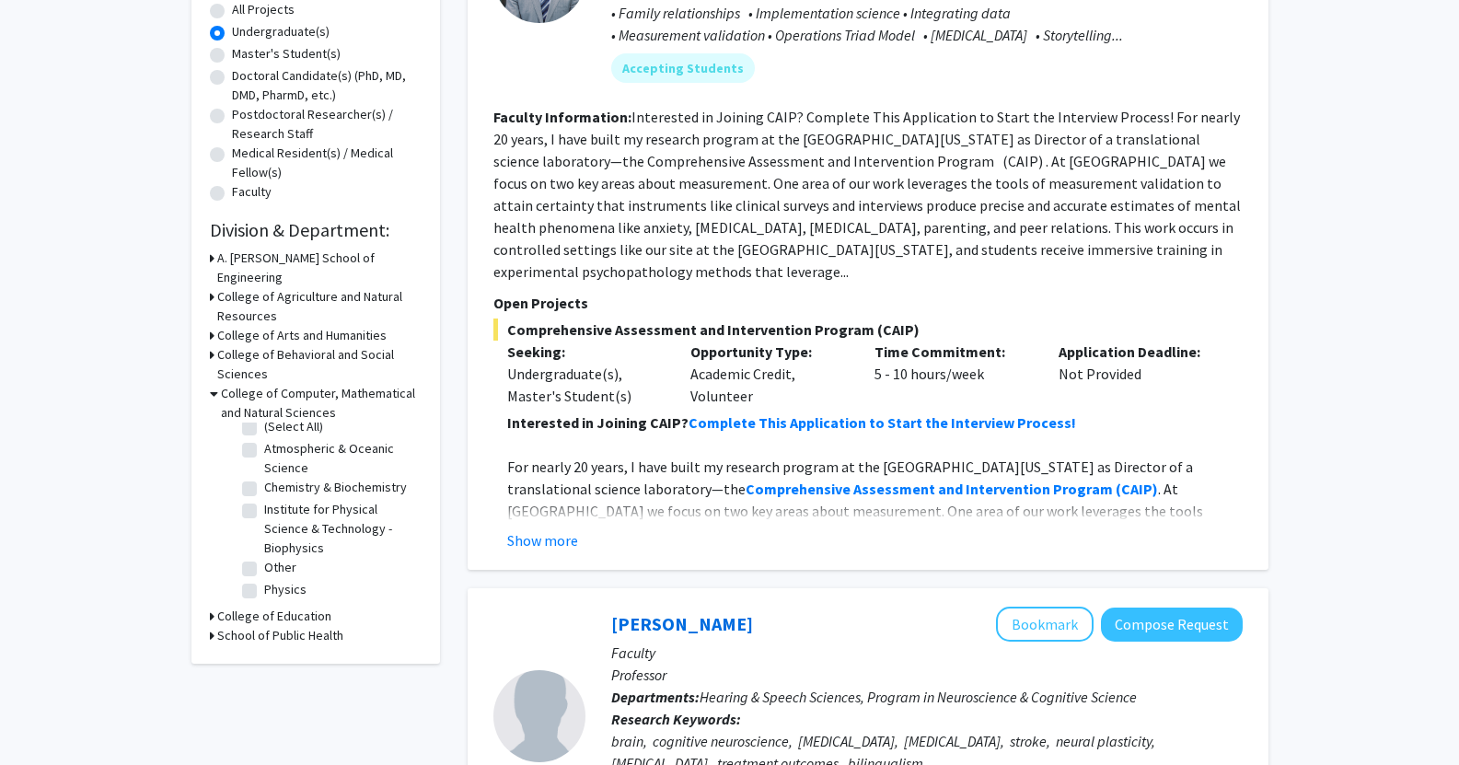
scroll to position [27, 0]
click at [264, 580] on label "Physics" at bounding box center [285, 589] width 42 height 19
click at [264, 580] on input "Physics" at bounding box center [270, 586] width 12 height 12
checkbox input "true"
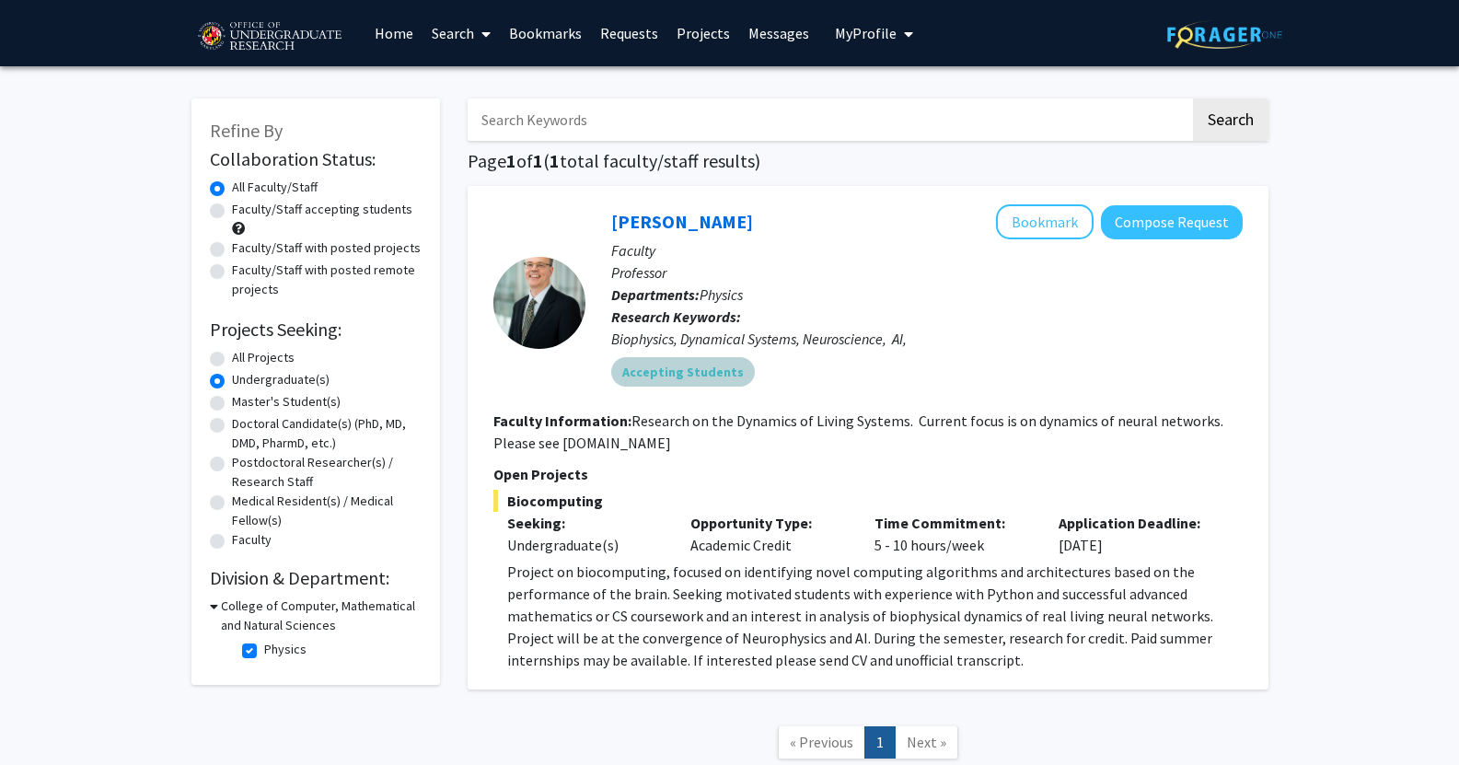
click at [1096, 385] on div "Accepting Students" at bounding box center [926, 371] width 639 height 37
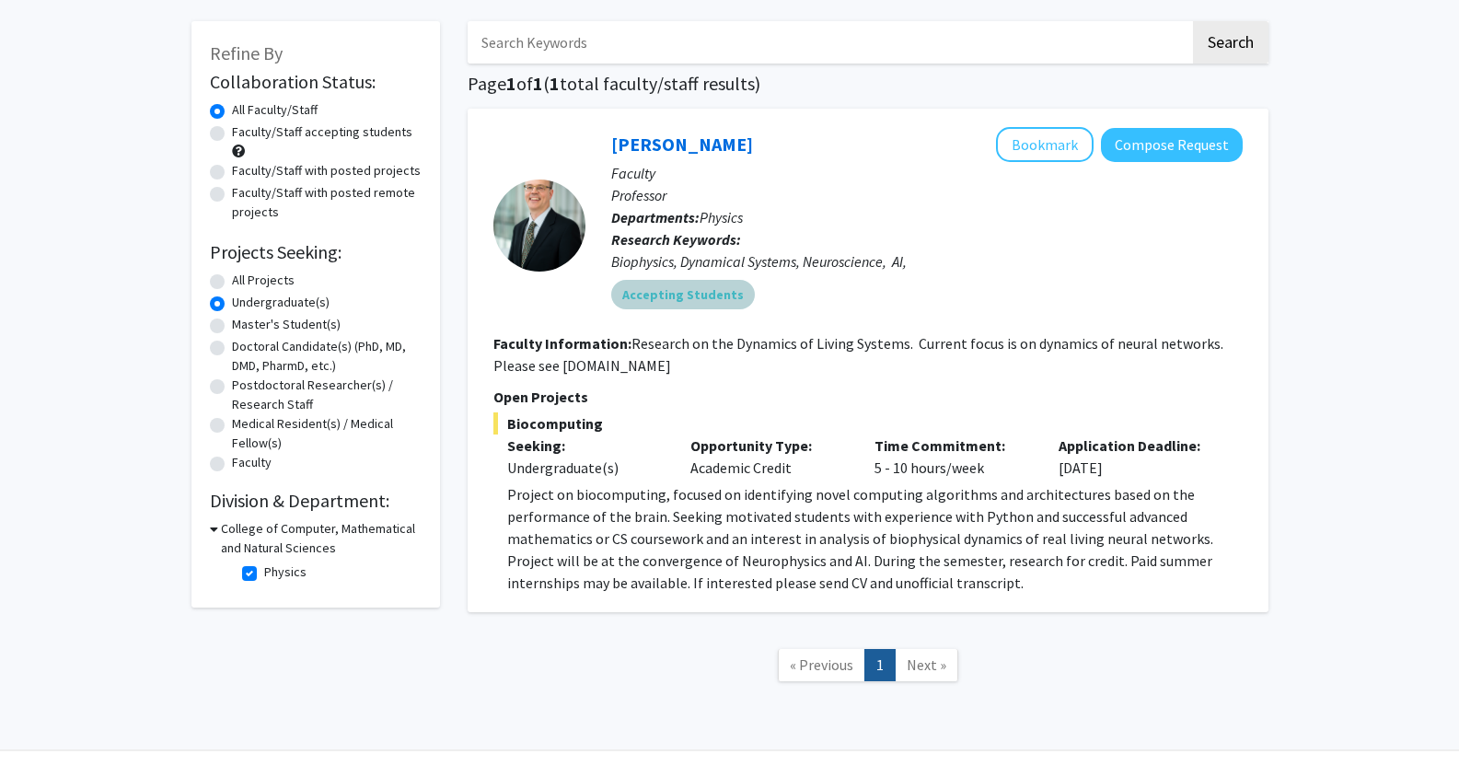
scroll to position [78, 0]
click at [257, 572] on fg-checkbox "Physics Physics" at bounding box center [329, 572] width 175 height 22
click at [264, 565] on label "Physics" at bounding box center [285, 570] width 42 height 19
click at [264, 565] on input "Physics" at bounding box center [270, 567] width 12 height 12
checkbox input "false"
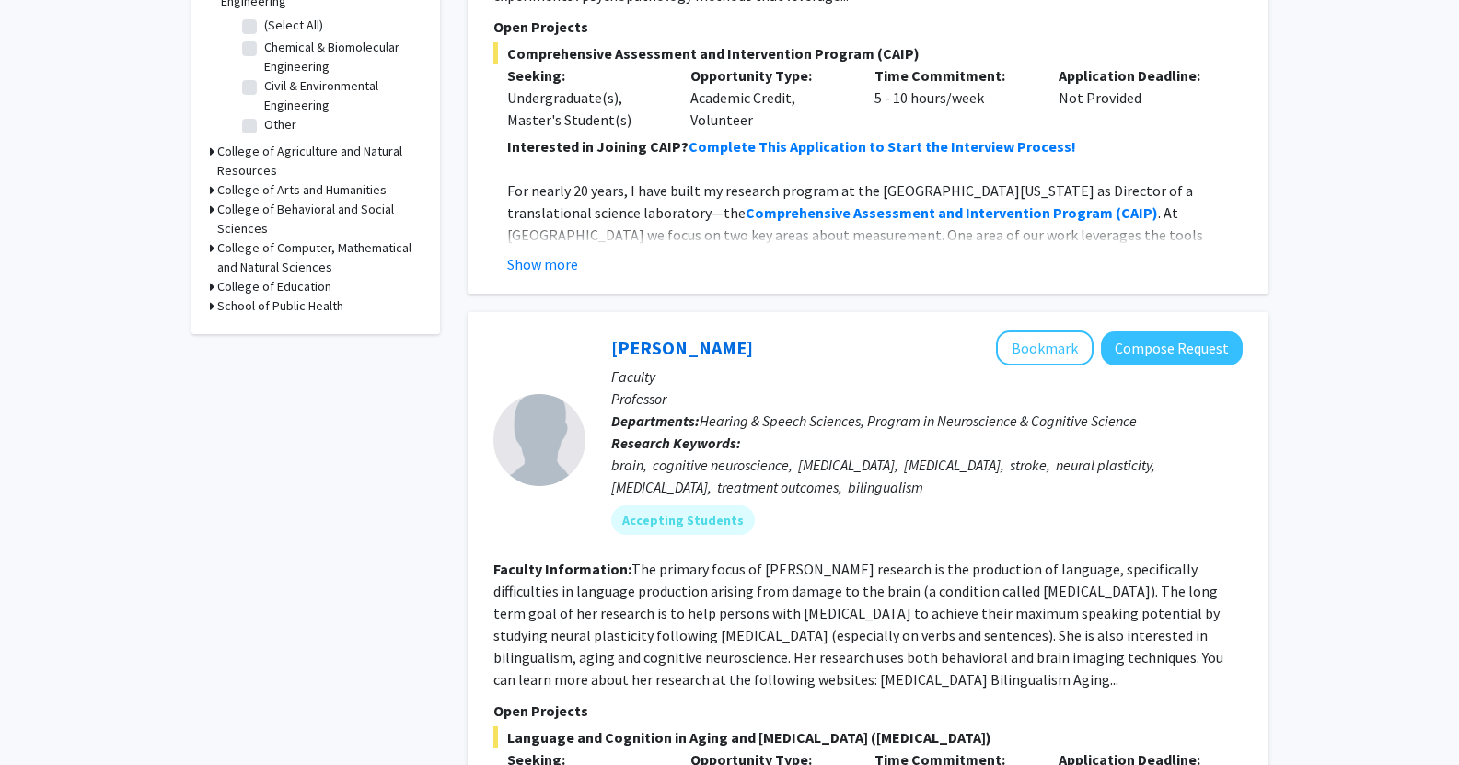
scroll to position [618, 0]
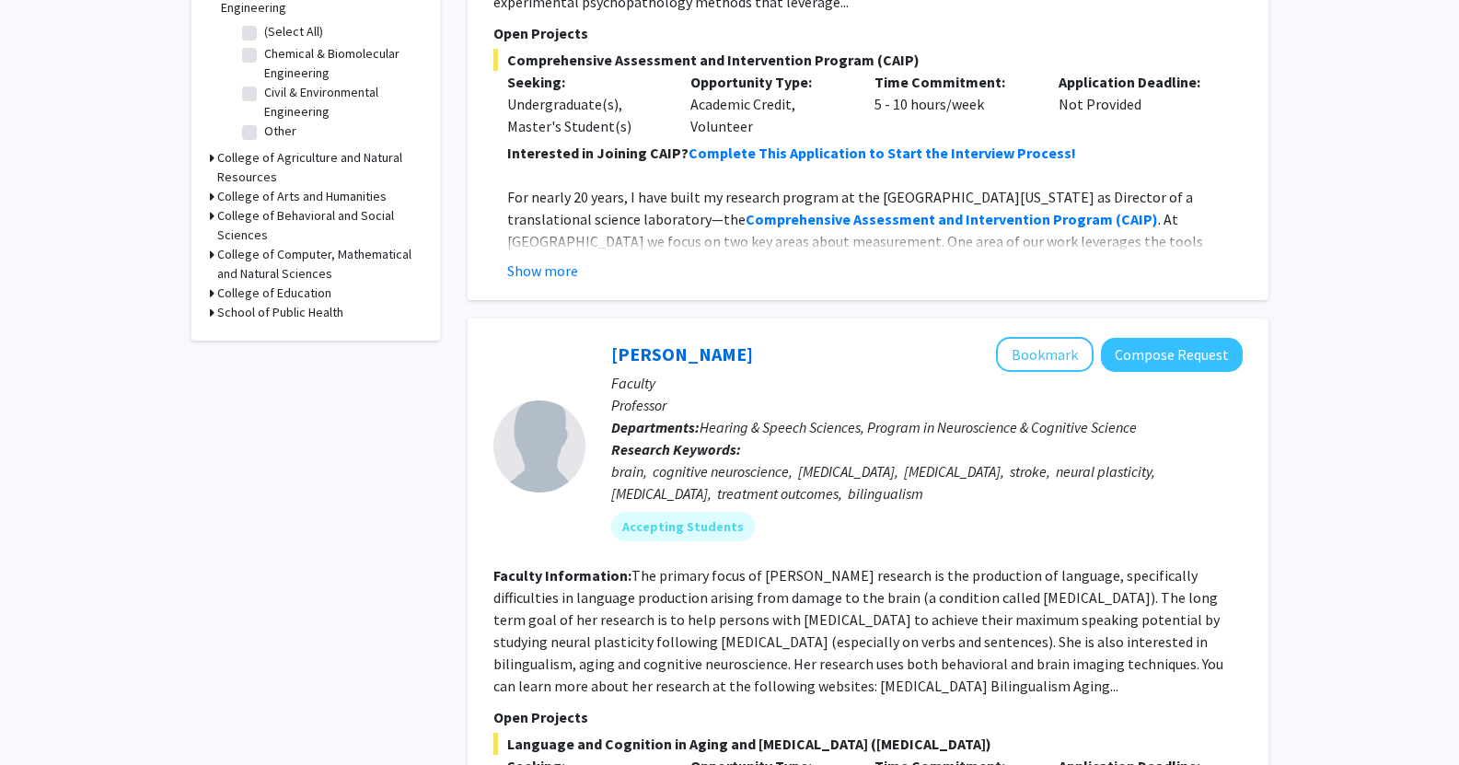
click at [306, 253] on h3 "College of Computer, Mathematical and Natural Sciences" at bounding box center [319, 264] width 204 height 39
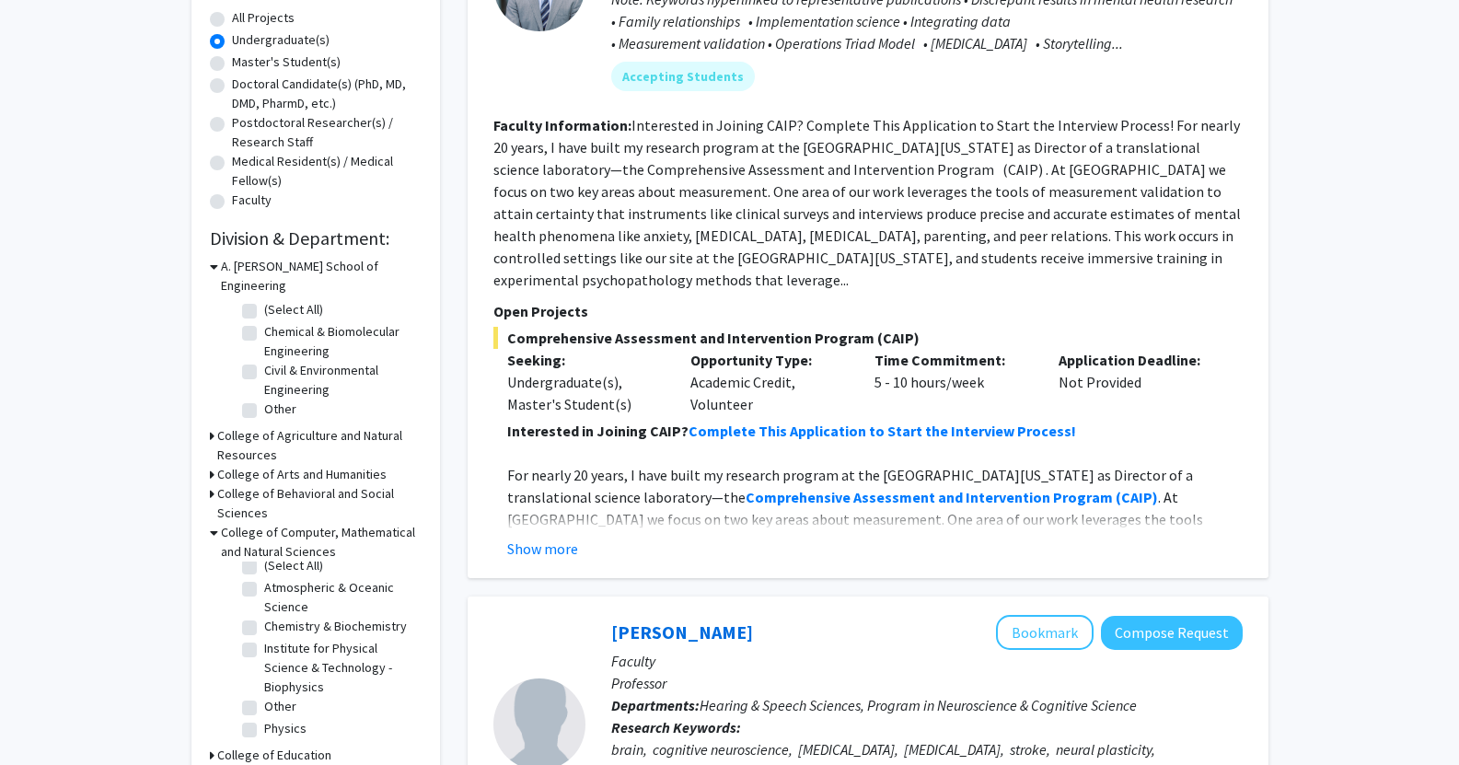
scroll to position [487, 0]
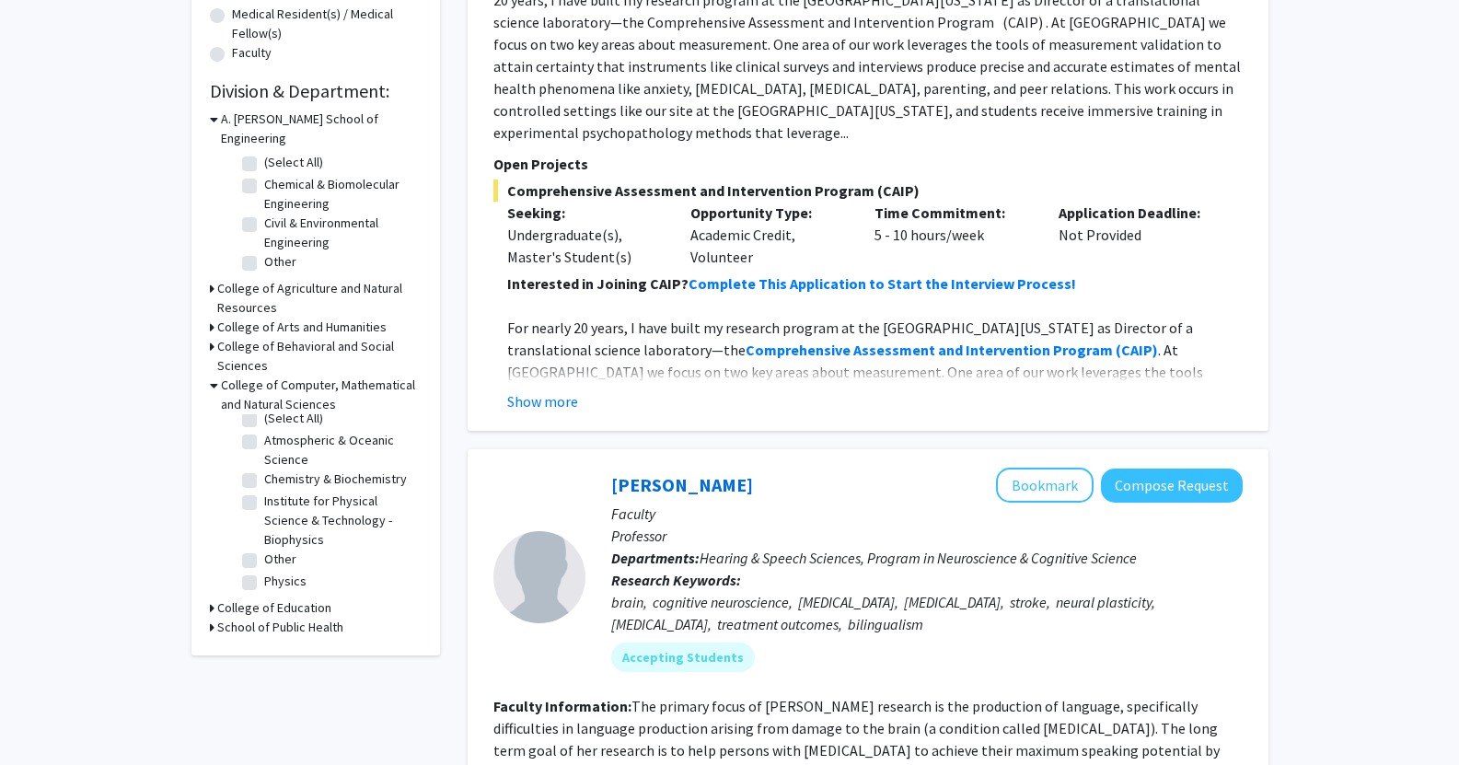
click at [264, 549] on label "Other" at bounding box center [280, 558] width 32 height 19
click at [264, 549] on input "Other" at bounding box center [270, 555] width 12 height 12
checkbox input "true"
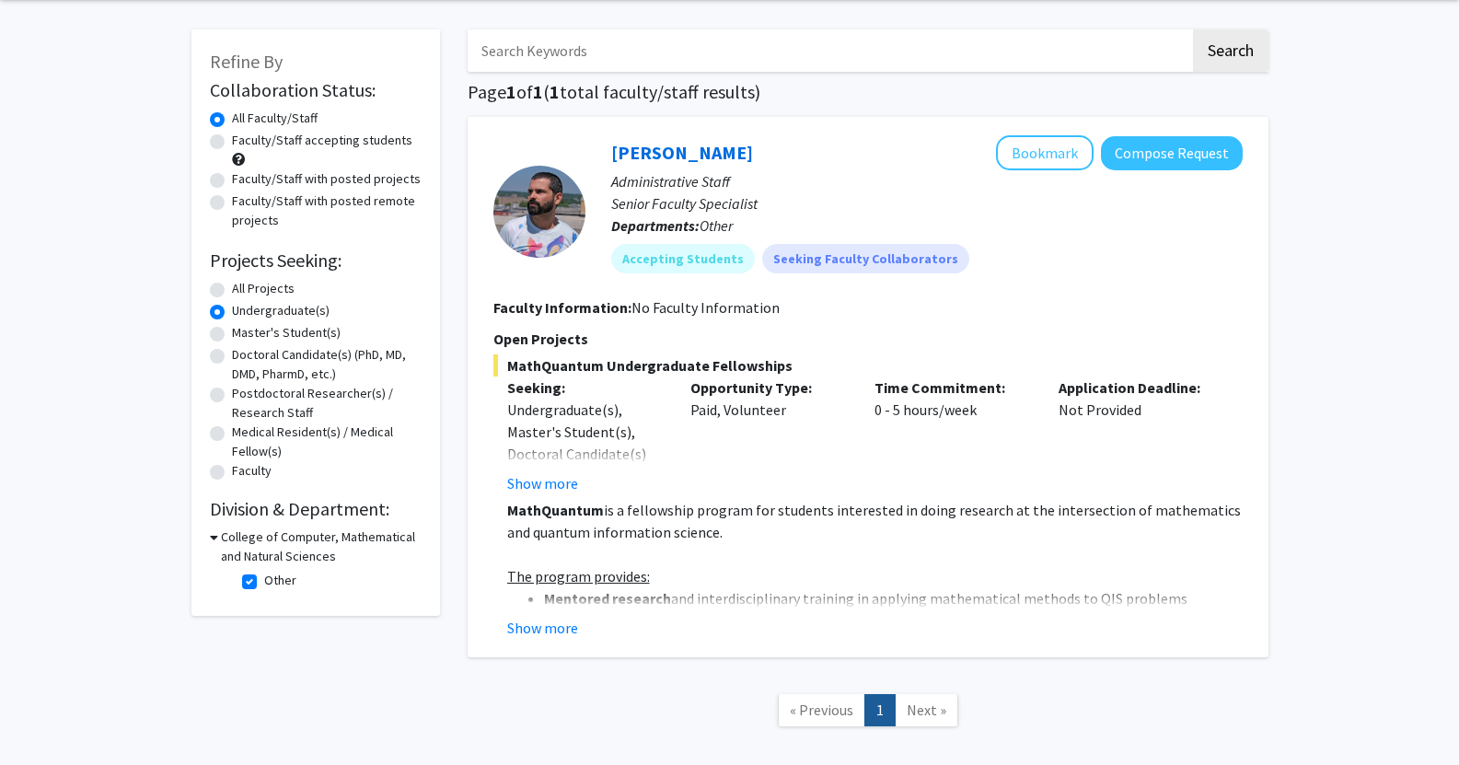
scroll to position [74, 0]
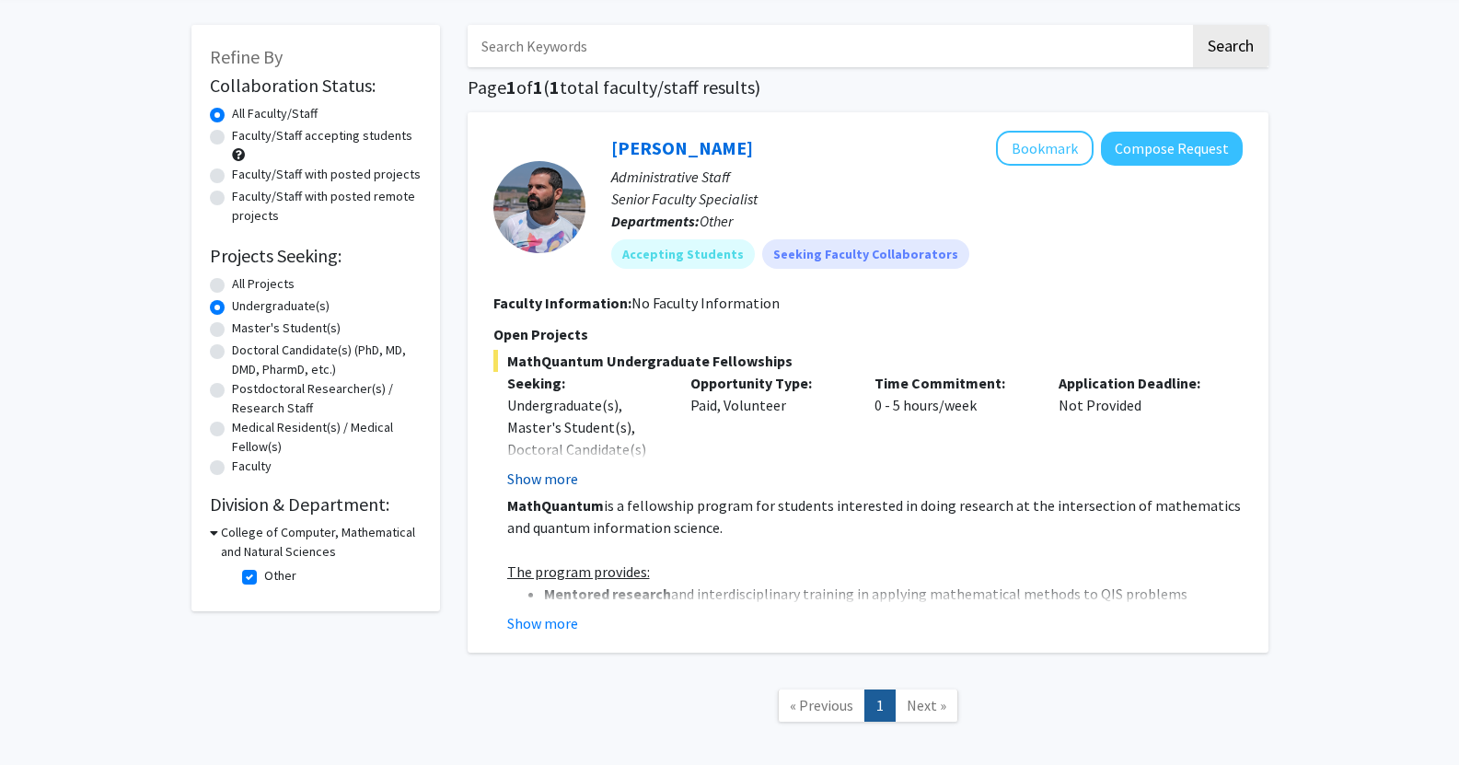
click at [538, 480] on button "Show more" at bounding box center [542, 479] width 71 height 22
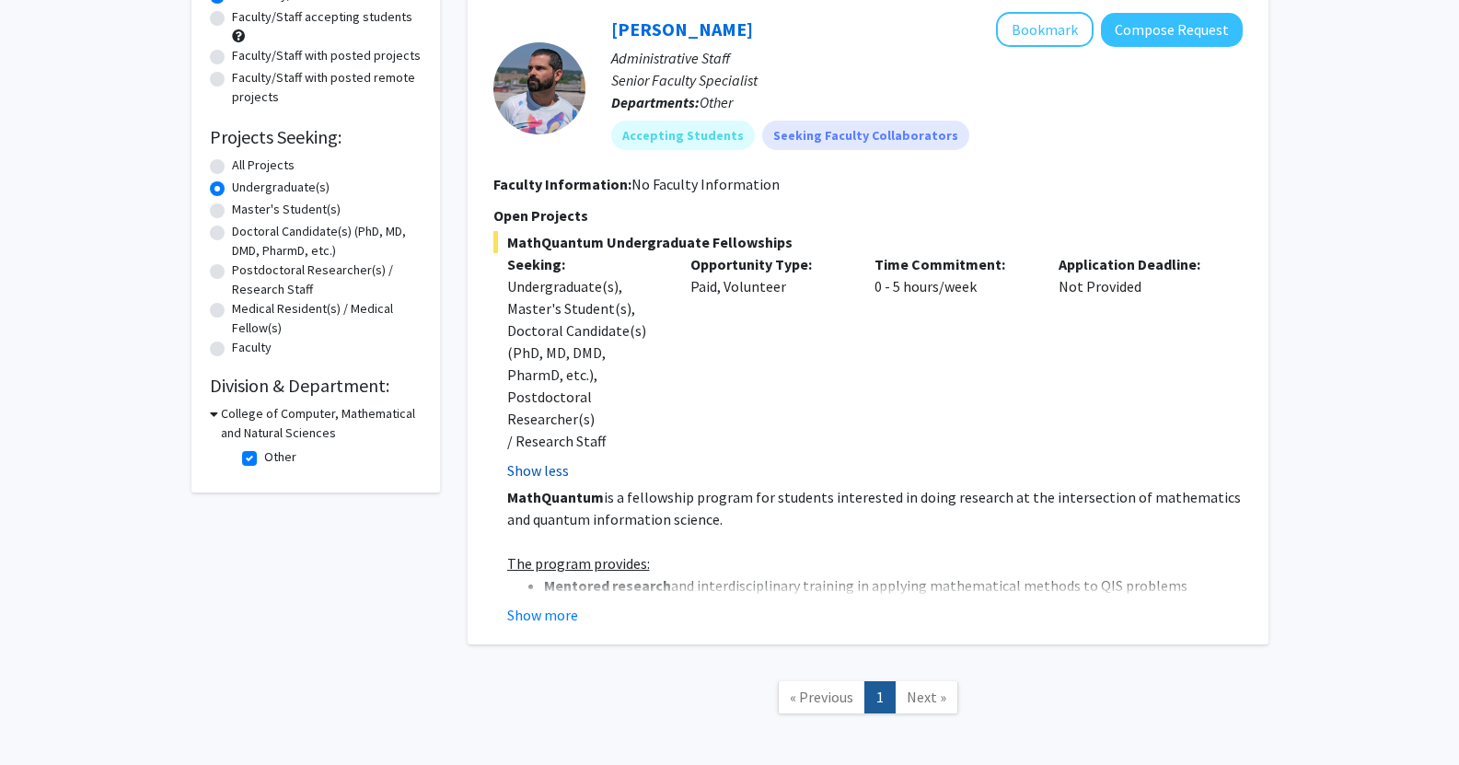
scroll to position [196, 0]
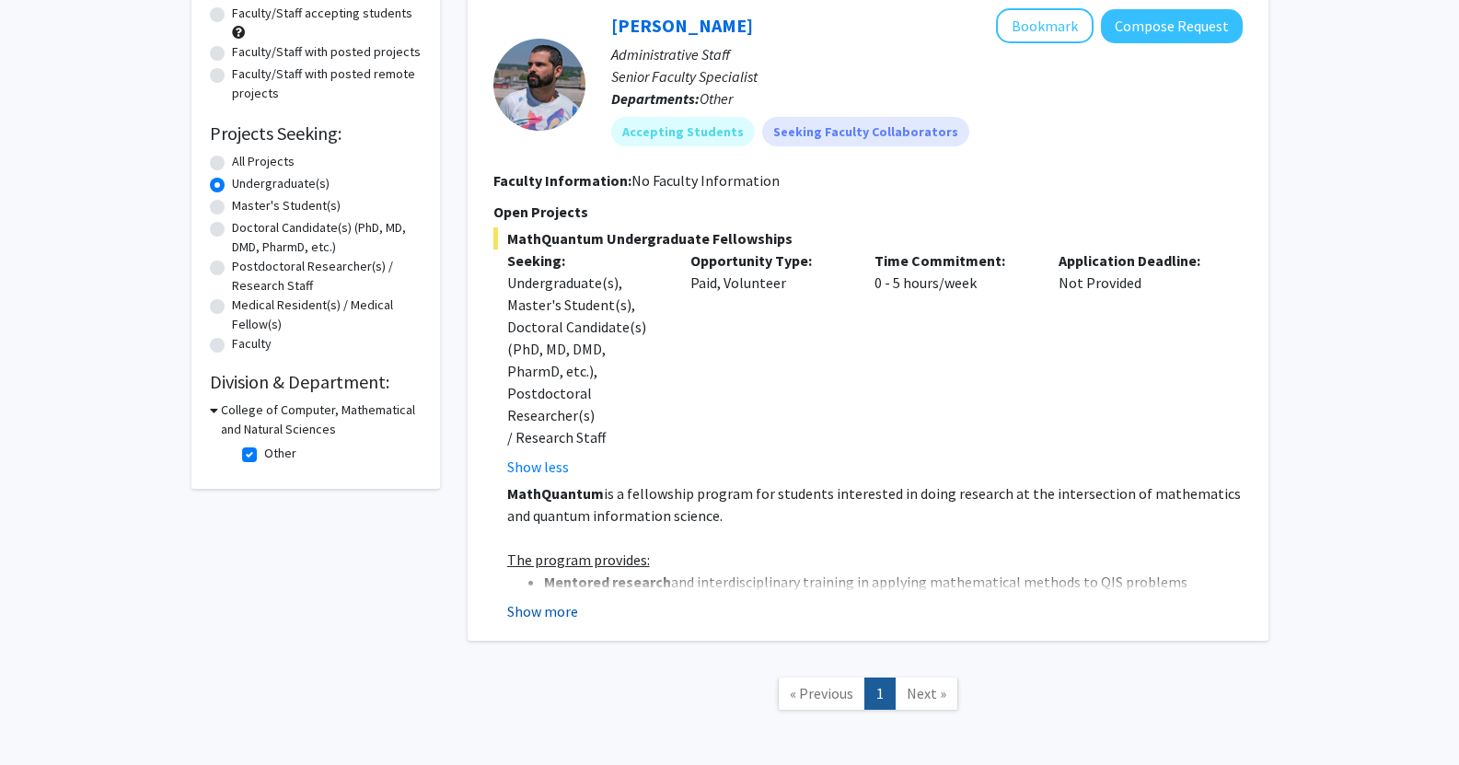
click at [561, 600] on button "Show more" at bounding box center [542, 611] width 71 height 22
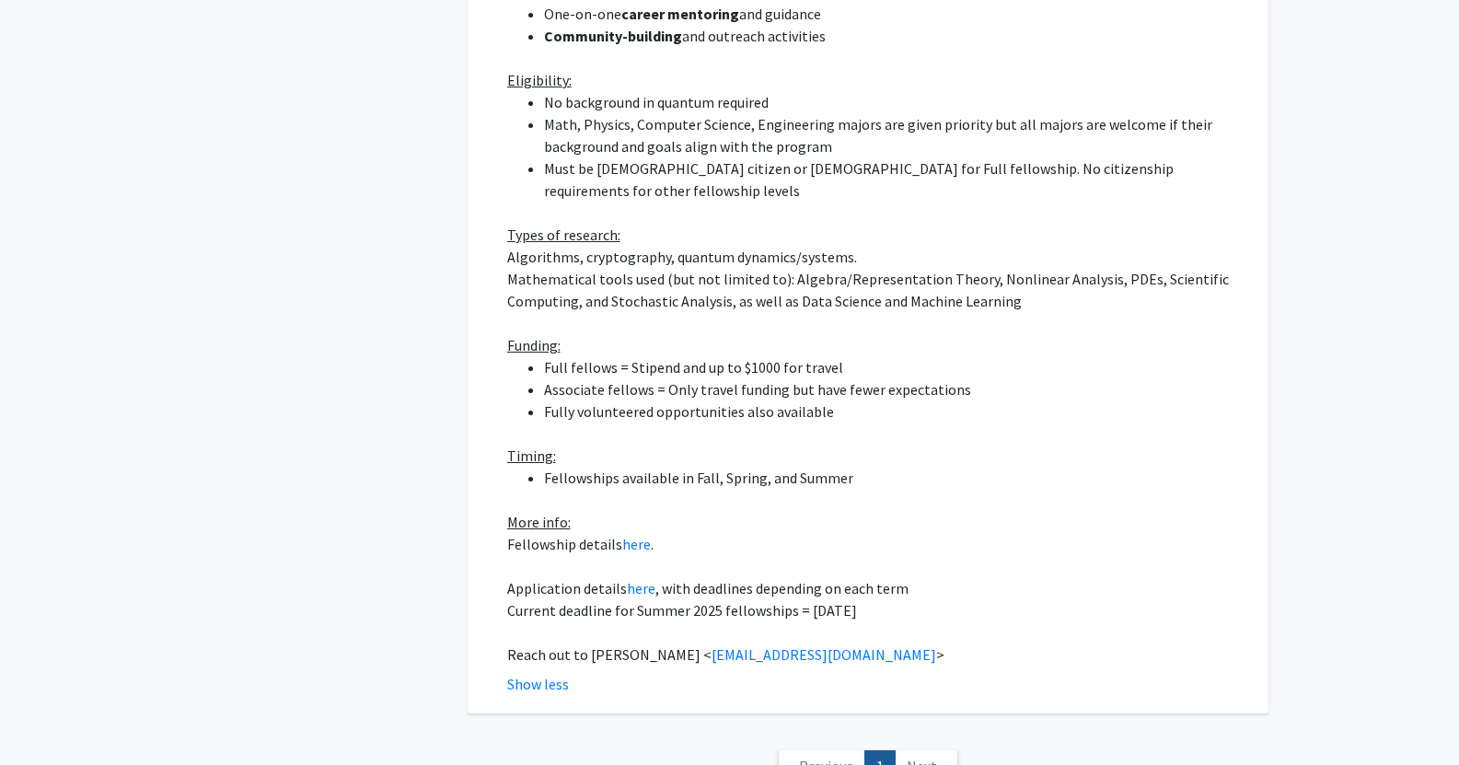
scroll to position [0, 0]
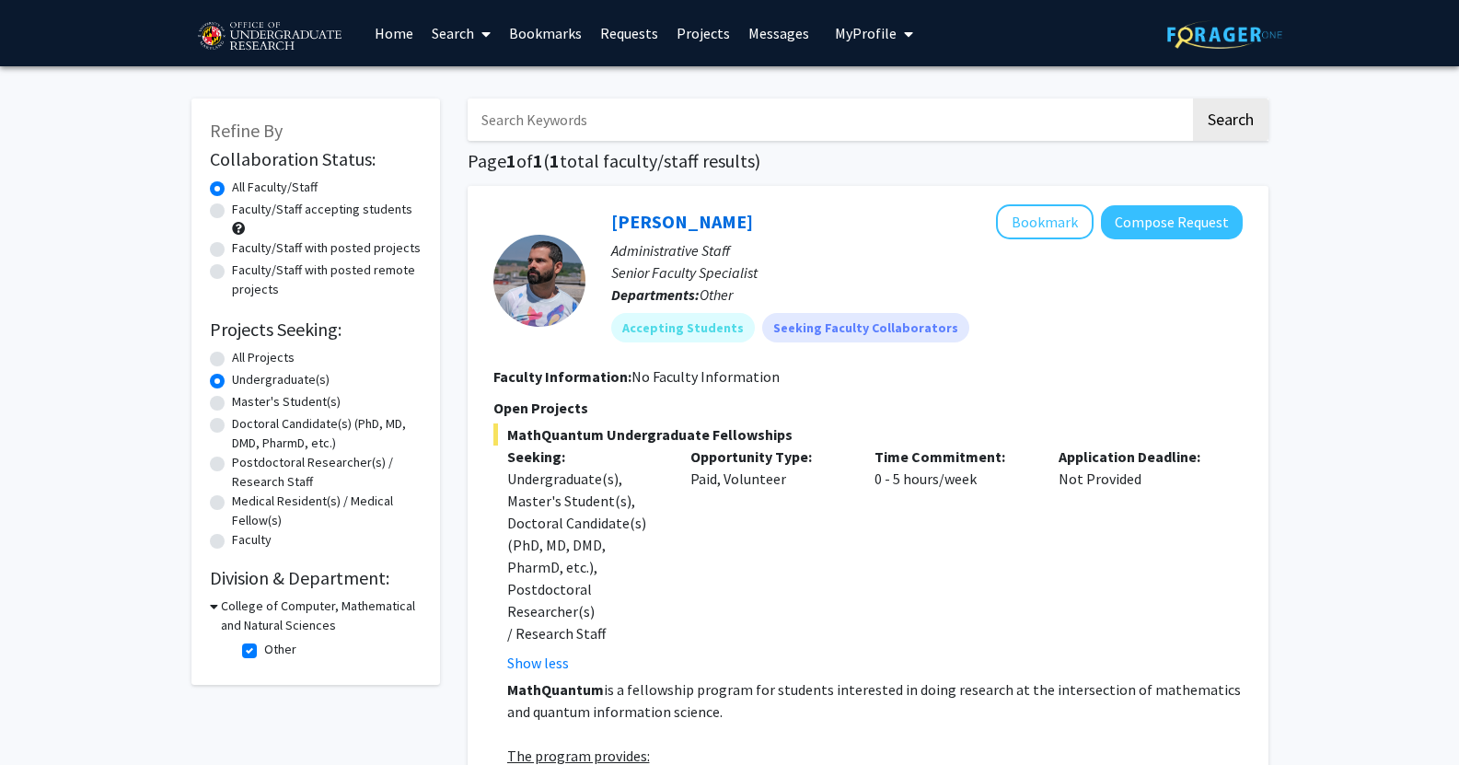
click at [264, 648] on label "Other" at bounding box center [280, 649] width 32 height 19
click at [264, 648] on input "Other" at bounding box center [270, 646] width 12 height 12
checkbox input "false"
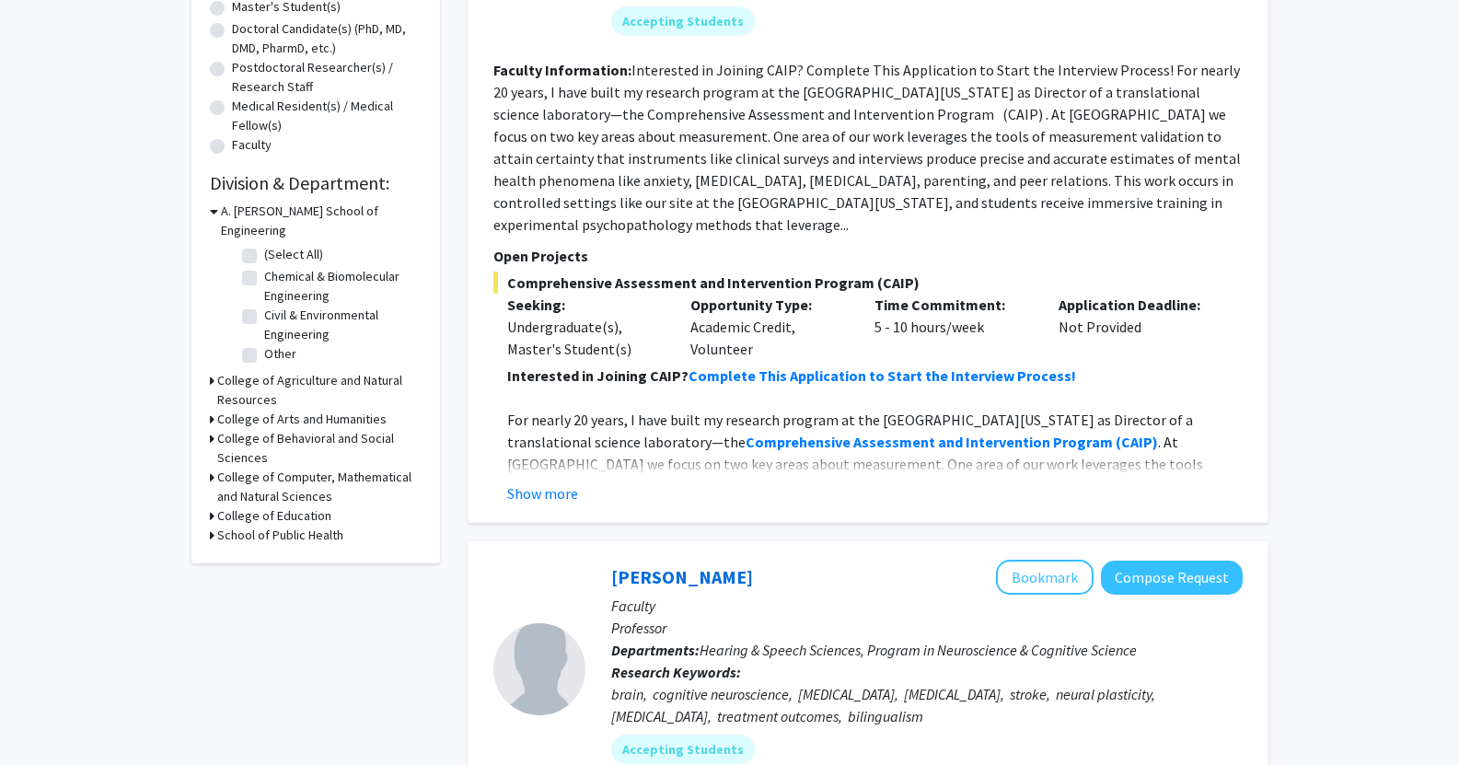
scroll to position [396, 0]
click at [318, 467] on h3 "College of Computer, Mathematical and Natural Sciences" at bounding box center [319, 486] width 204 height 39
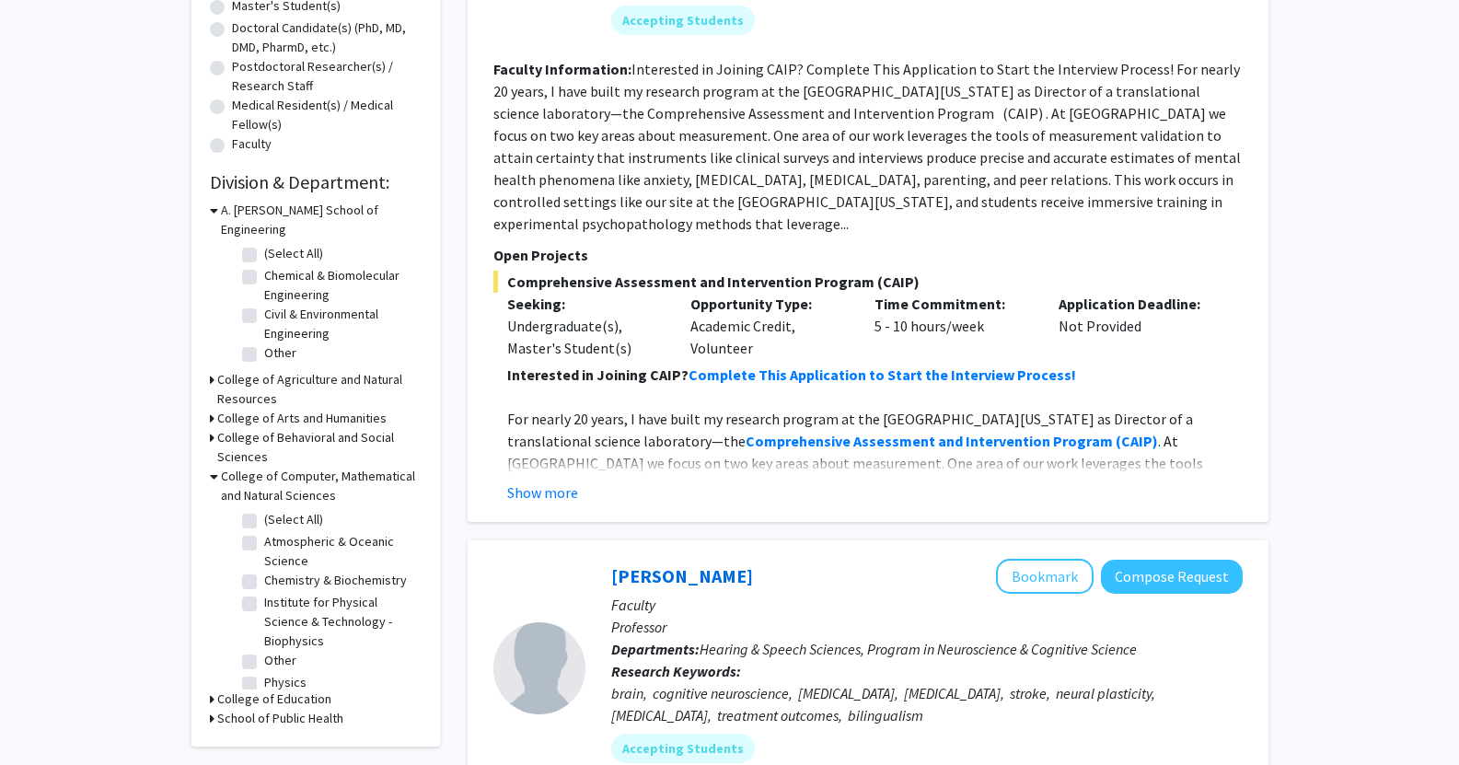
scroll to position [27, 0]
click at [264, 663] on label "Physics" at bounding box center [285, 672] width 42 height 19
click at [264, 663] on input "Physics" at bounding box center [270, 669] width 12 height 12
checkbox input "true"
